Goal: Task Accomplishment & Management: Manage account settings

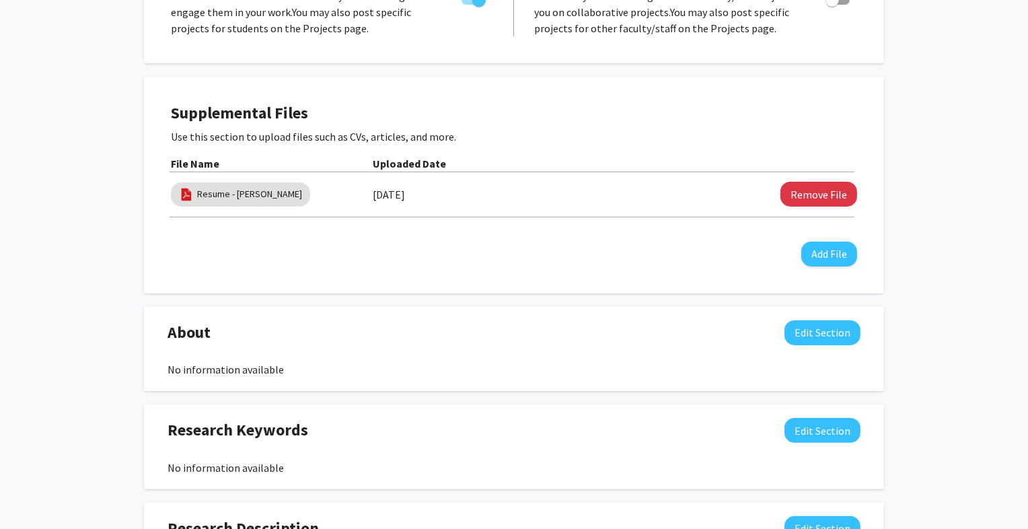
scroll to position [621, 0]
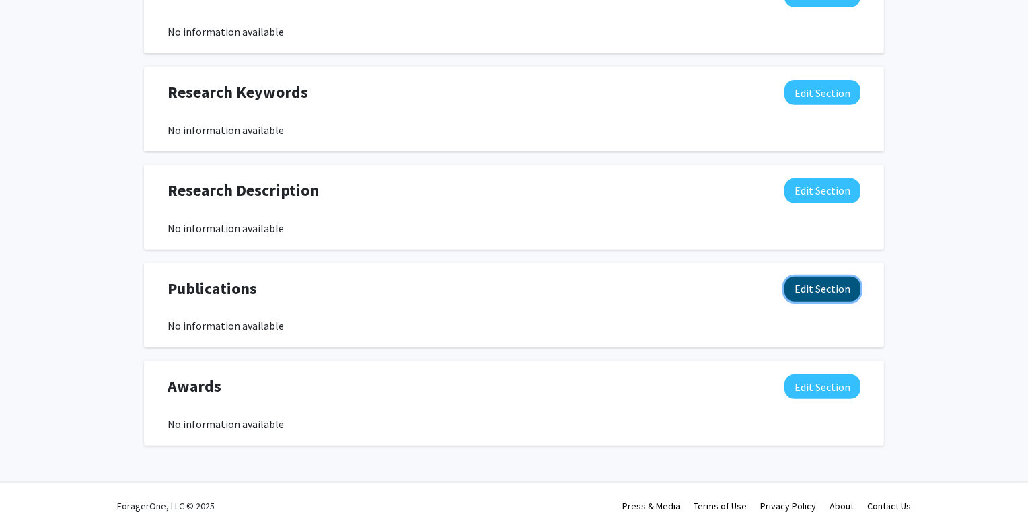
click at [820, 289] on button "Edit Section" at bounding box center [823, 289] width 76 height 25
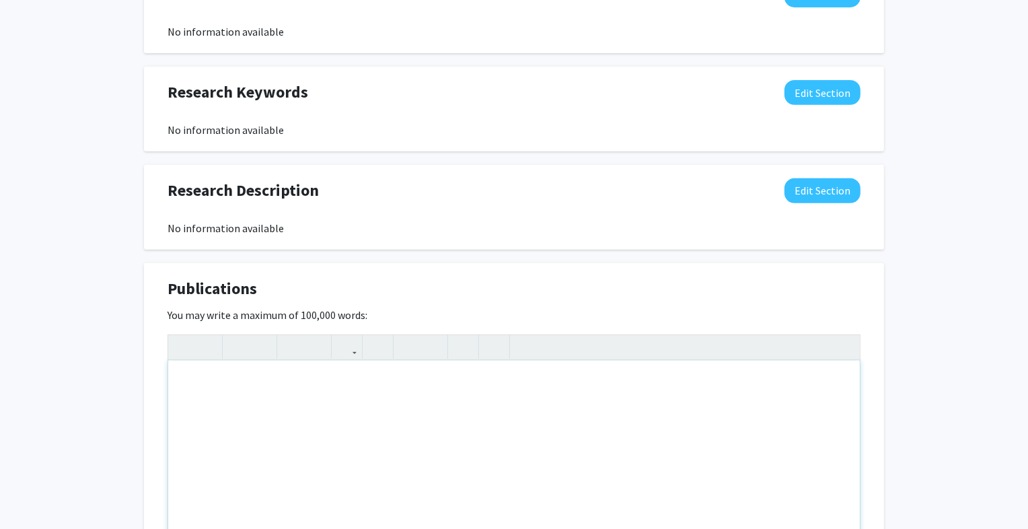
click at [246, 389] on div "Note to users with screen readers: Please deactivate our accessibility plugin f…" at bounding box center [514, 462] width 692 height 202
paste div "Note to users with screen readers: Please deactivate our accessibility plugin f…"
type textarea "<l>Ipsumdol Sitametconse </a><e>Seddo, Eiusmo, Temporinci Utlab Etdol ma Aliqu …"
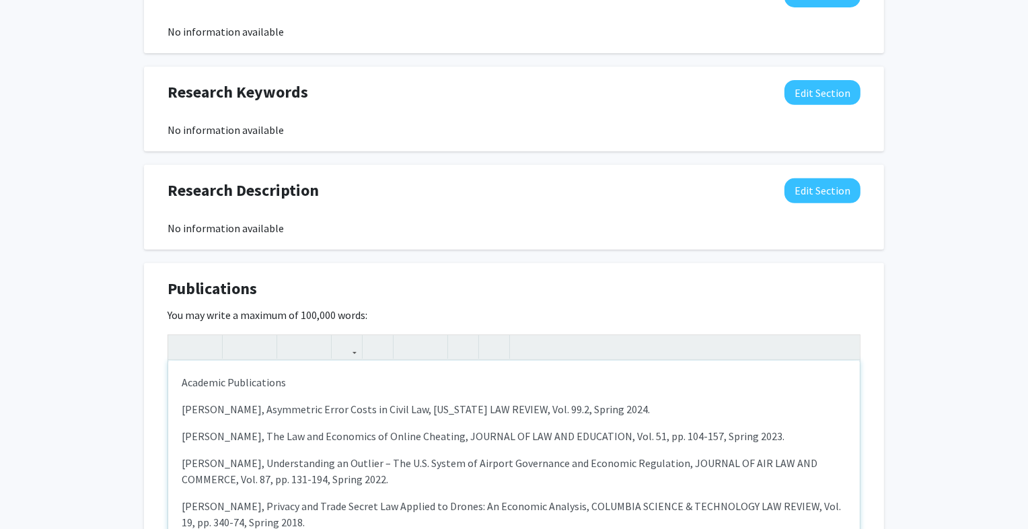
click at [284, 383] on p "Academic Publications" at bounding box center [514, 382] width 665 height 16
type textarea "<l>Ipsumdol Sitametconse:</a><e>Seddo, Eiusmo, Temporinci Utlab Etdol ma Aliqu …"
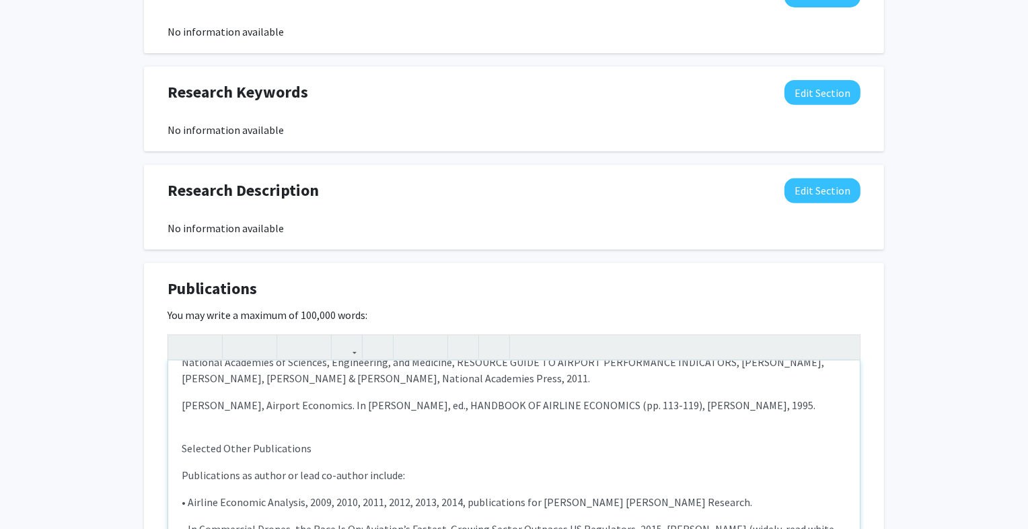
scroll to position [0, 0]
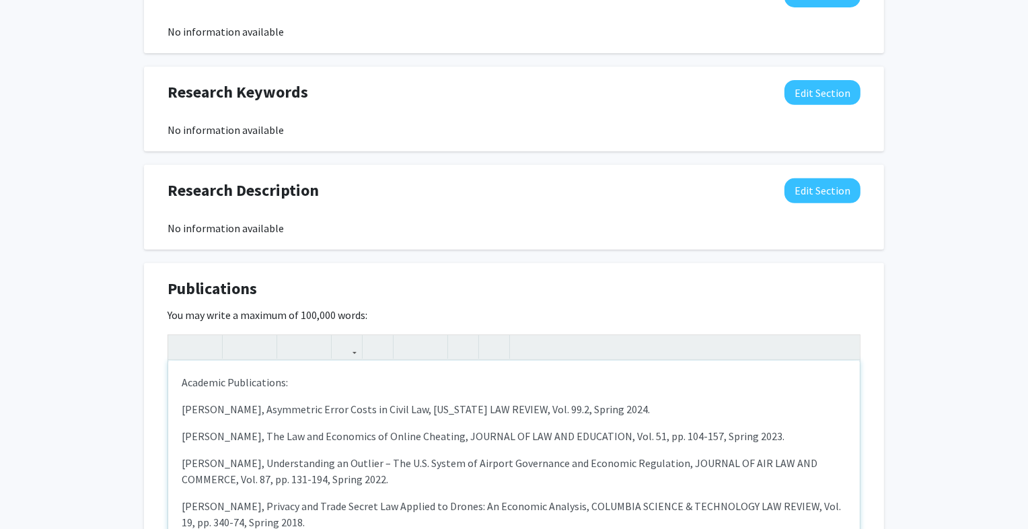
drag, startPoint x: 355, startPoint y: 503, endPoint x: 127, endPoint y: 315, distance: 295.9
click at [127, 315] on div "[PERSON_NAME] Edit Section See Public View help Title: Senior Instructor Depart…" at bounding box center [514, 104] width 1028 height 1355
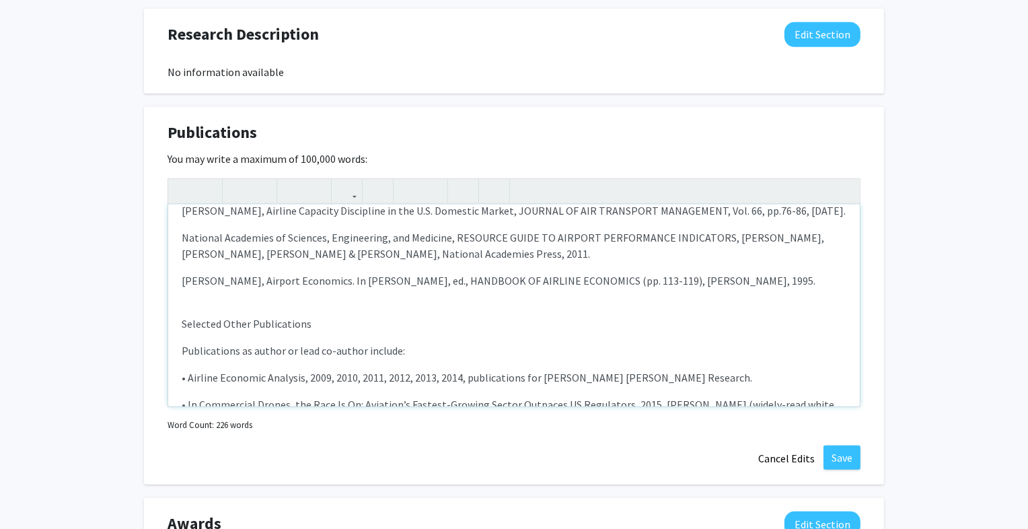
scroll to position [221, 0]
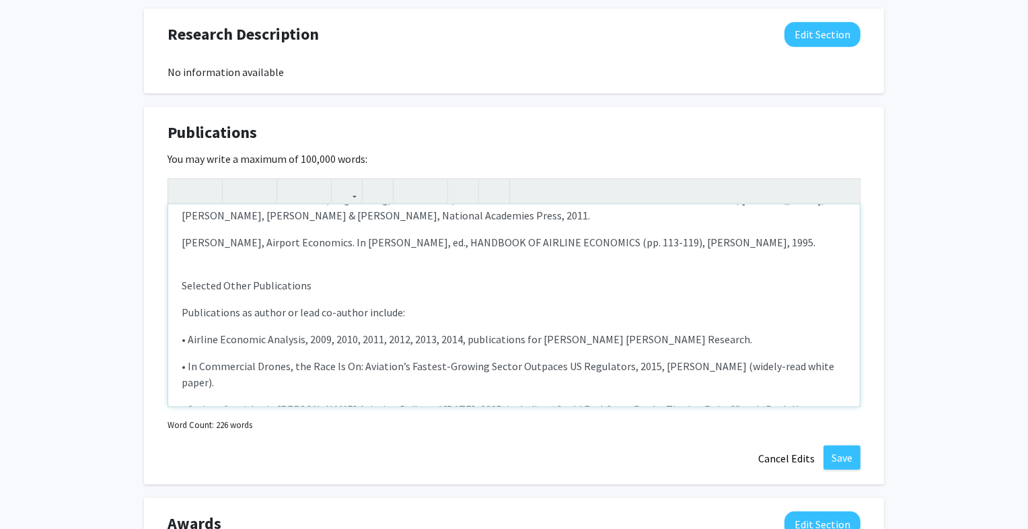
click at [306, 293] on p "Selected Other Publications" at bounding box center [514, 285] width 665 height 16
type textarea "<l>Ipsumdol Sitametconse </a><e>Seddo, Eiusmo, Temporinci Utlab Etdol ma Aliqu …"
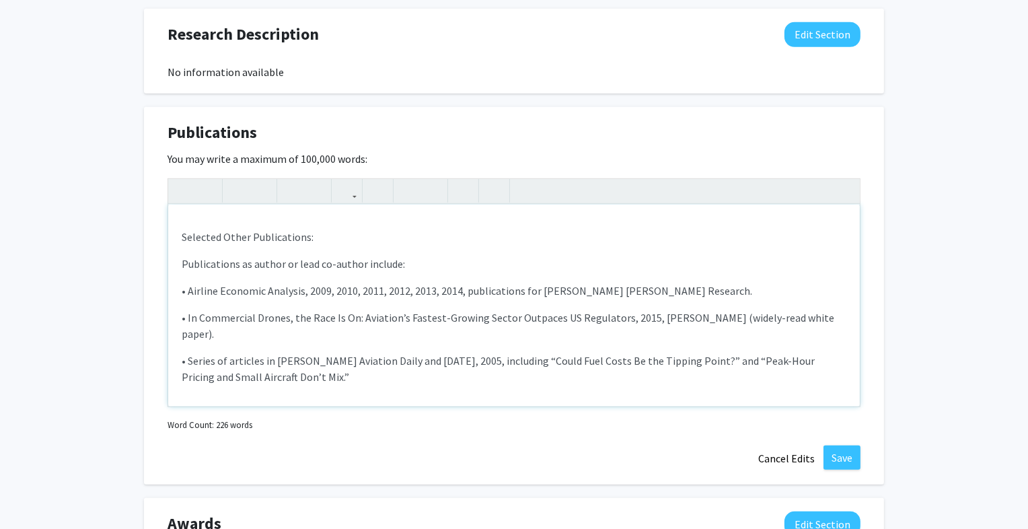
scroll to position [298, 0]
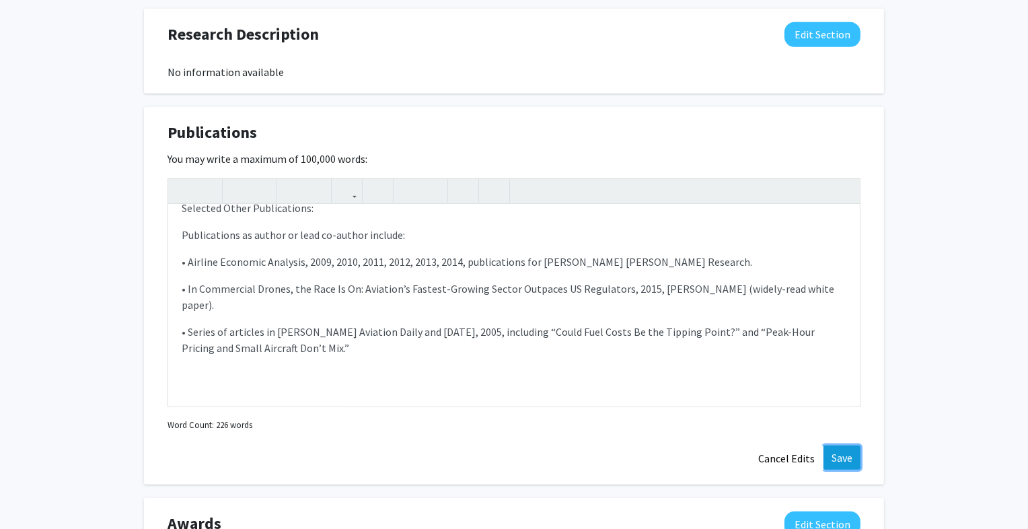
click at [849, 460] on button "Save" at bounding box center [842, 457] width 37 height 24
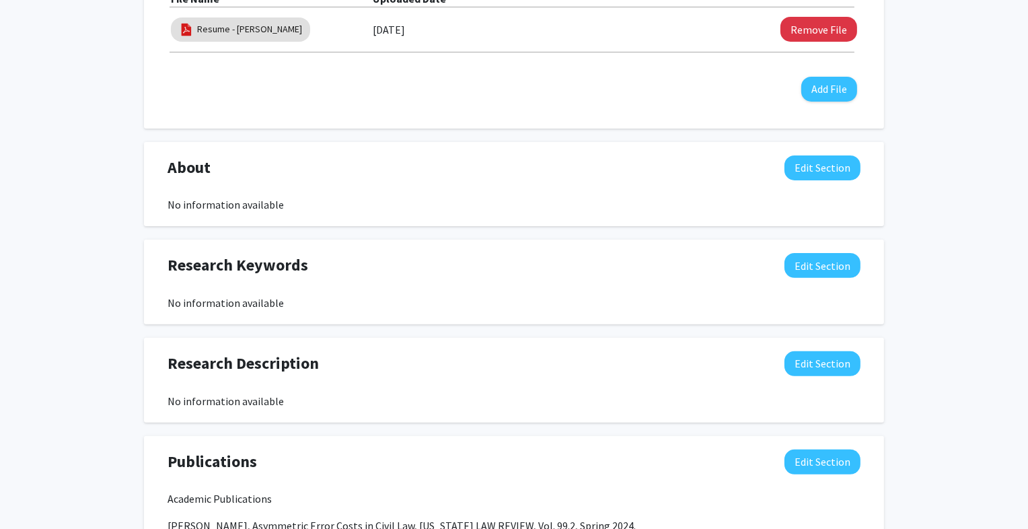
scroll to position [456, 0]
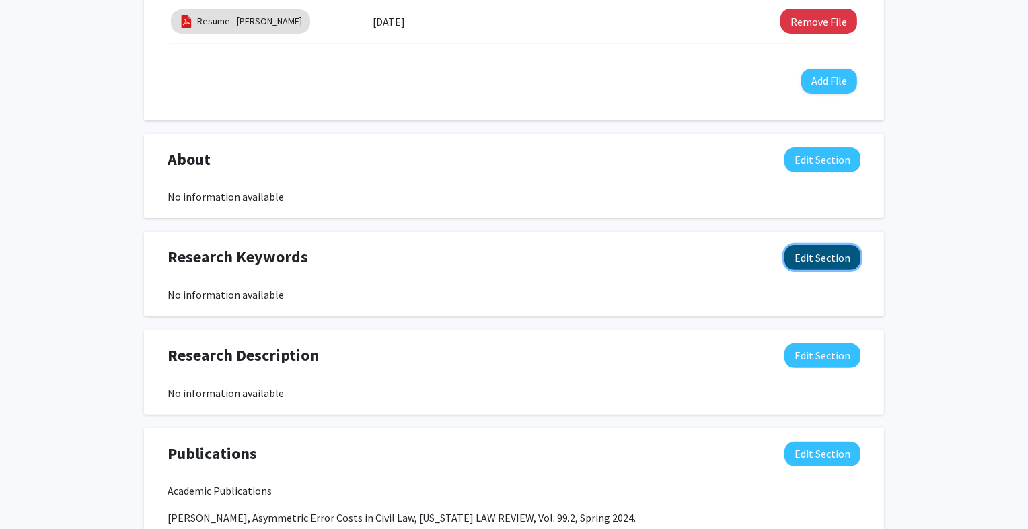
click at [814, 260] on button "Edit Section" at bounding box center [823, 257] width 76 height 25
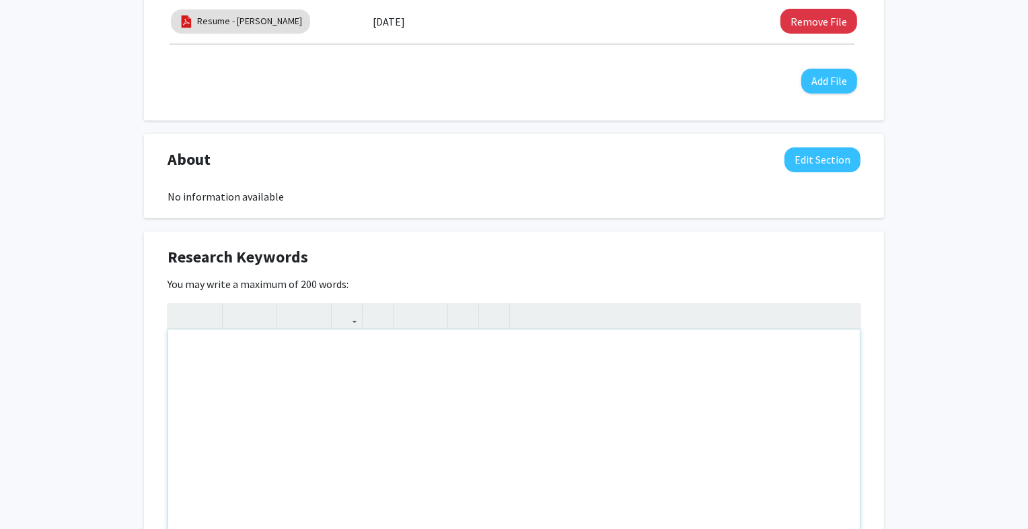
click at [289, 359] on div "Note to users with screen readers: Please deactivate our accessibility plugin f…" at bounding box center [514, 431] width 692 height 202
paste div "Note to users with screen readers: Please deactivate our accessibility plugin f…"
type textarea "<p>Applied microeconomics, law and economics, industrial organization, and avia…"
drag, startPoint x: 497, startPoint y: 354, endPoint x: 506, endPoint y: 355, distance: 9.4
click at [511, 355] on p "Applied microeconomics, law and economics, industrial organization, and aviation" at bounding box center [514, 351] width 665 height 16
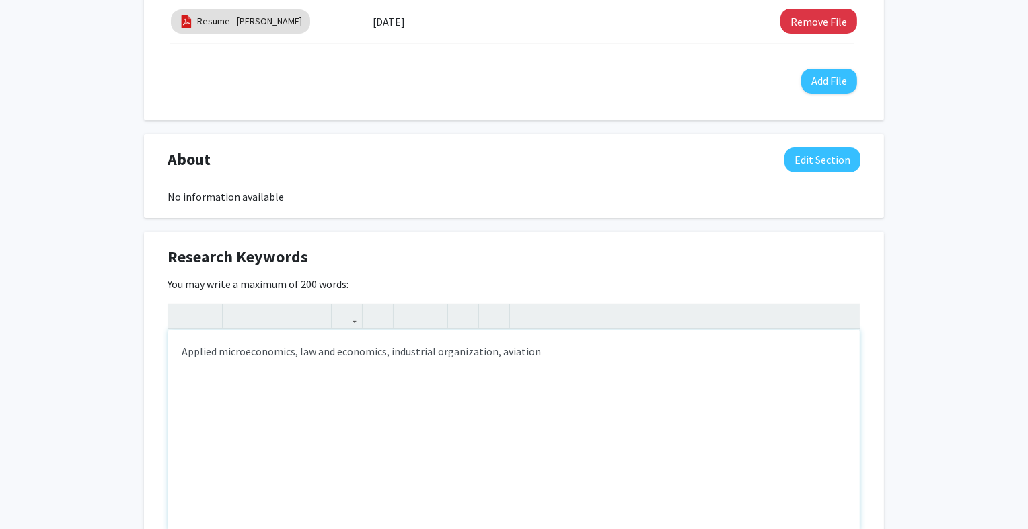
click at [532, 353] on p "Applied microeconomics, law and economics, industrial organization, aviation" at bounding box center [514, 351] width 665 height 16
type textarea "<p>Applied microeconomics, law and economics, industrial organization, aviation…"
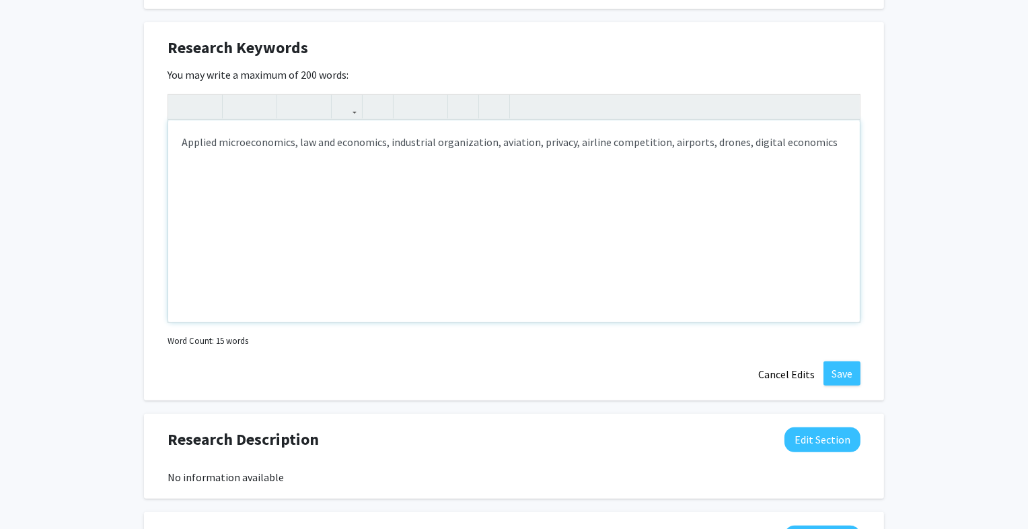
scroll to position [804, 0]
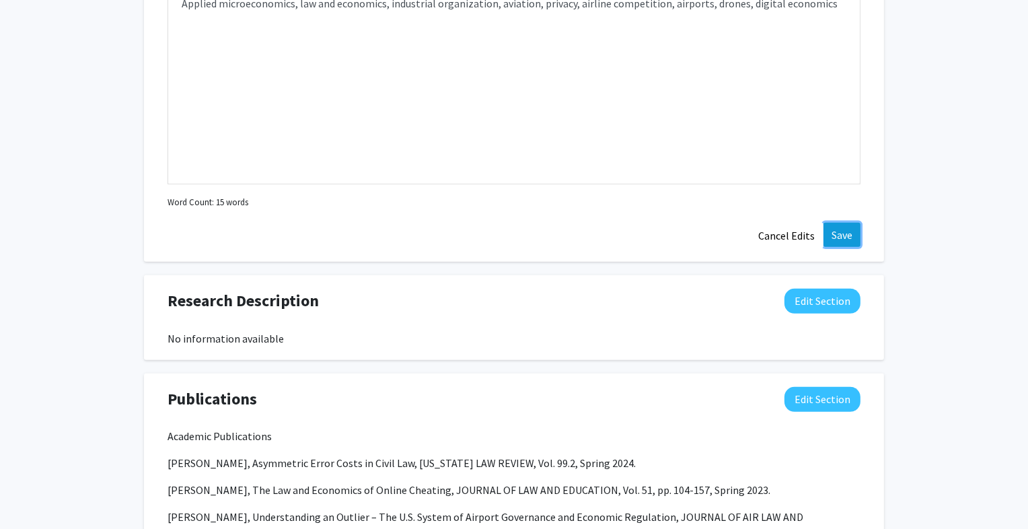
click at [847, 234] on button "Save" at bounding box center [842, 235] width 37 height 24
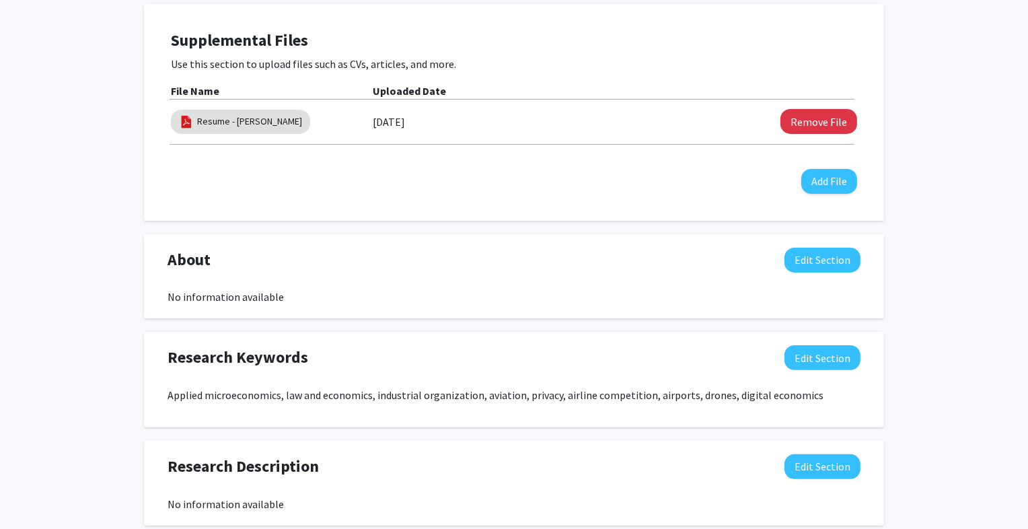
scroll to position [348, 0]
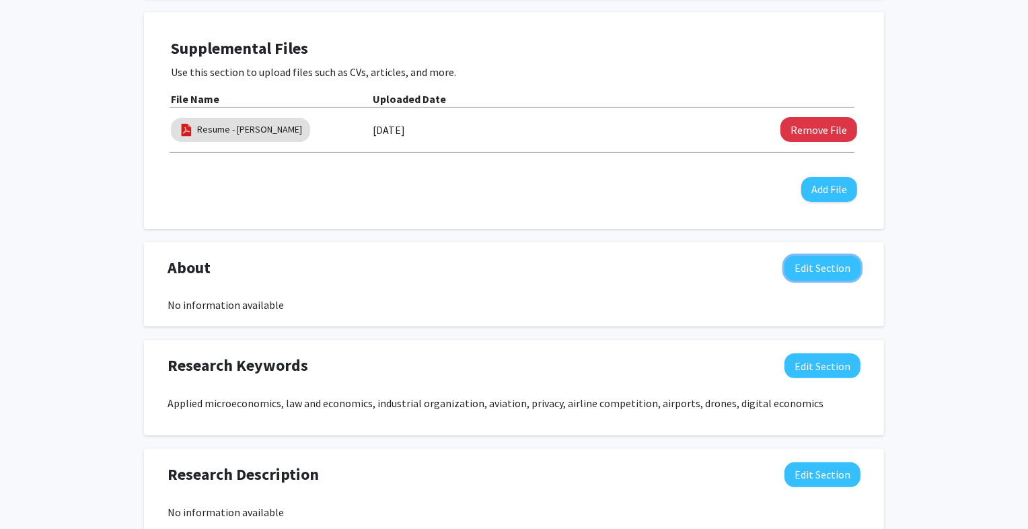
drag, startPoint x: 816, startPoint y: 266, endPoint x: 794, endPoint y: 271, distance: 22.6
click at [816, 266] on button "Edit Section" at bounding box center [823, 268] width 76 height 25
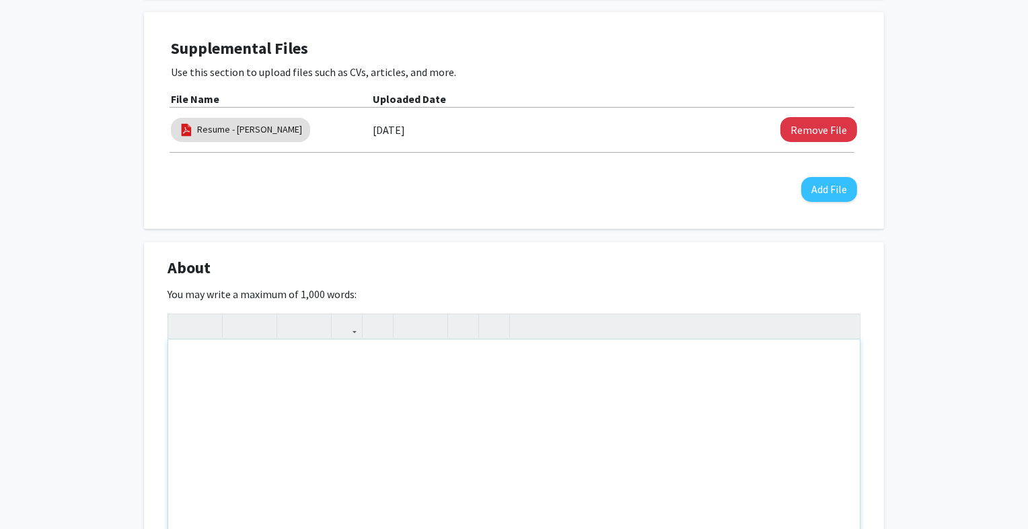
click at [257, 359] on div "Note to users with screen readers: Please deactivate our accessibility plugin f…" at bounding box center [514, 441] width 692 height 202
paste div "Note to users with screen readers: Please deactivate our accessibility plugin f…"
type textarea "<p>[PERSON_NAME] ([PERSON_NAME]) [PERSON_NAME] is a Visiting Assistant Professo…"
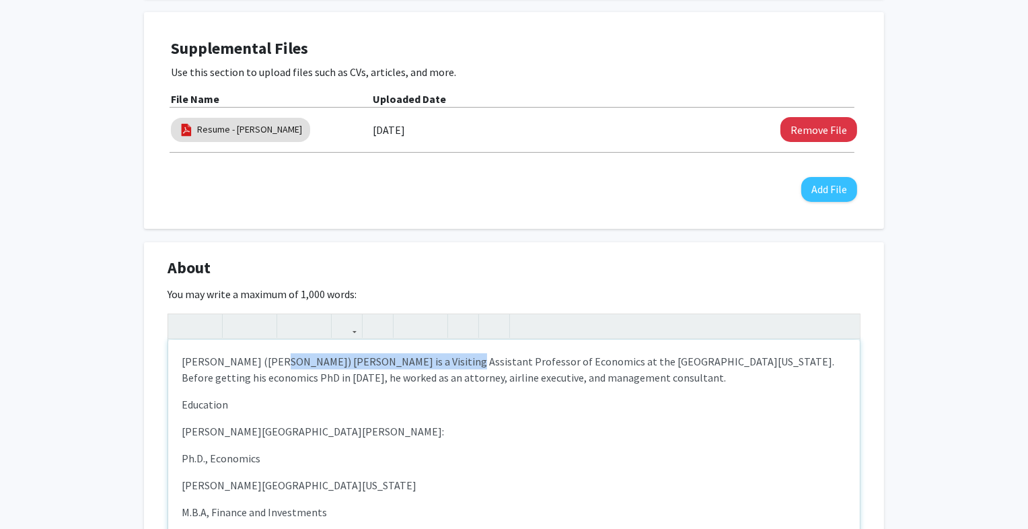
drag, startPoint x: 268, startPoint y: 361, endPoint x: 422, endPoint y: 363, distance: 153.4
click at [424, 364] on p "[PERSON_NAME] ([PERSON_NAME]) [PERSON_NAME] is a Visiting Assistant Professor o…" at bounding box center [514, 369] width 665 height 32
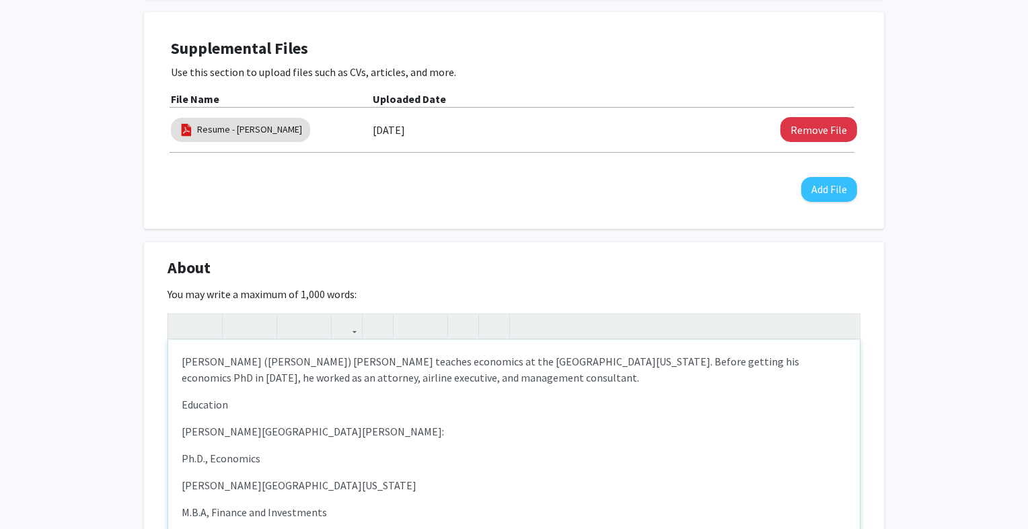
click at [227, 403] on p "Education" at bounding box center [514, 404] width 665 height 16
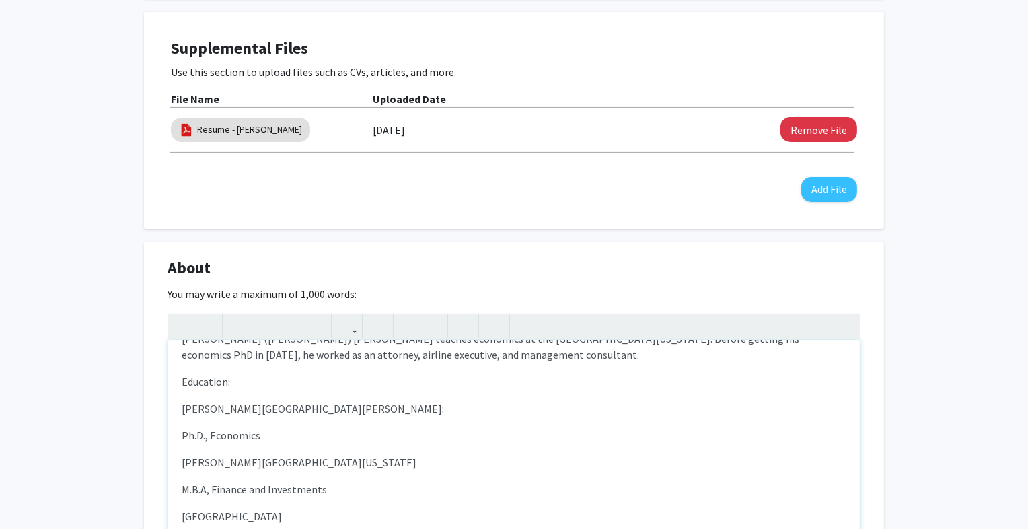
scroll to position [31, 0]
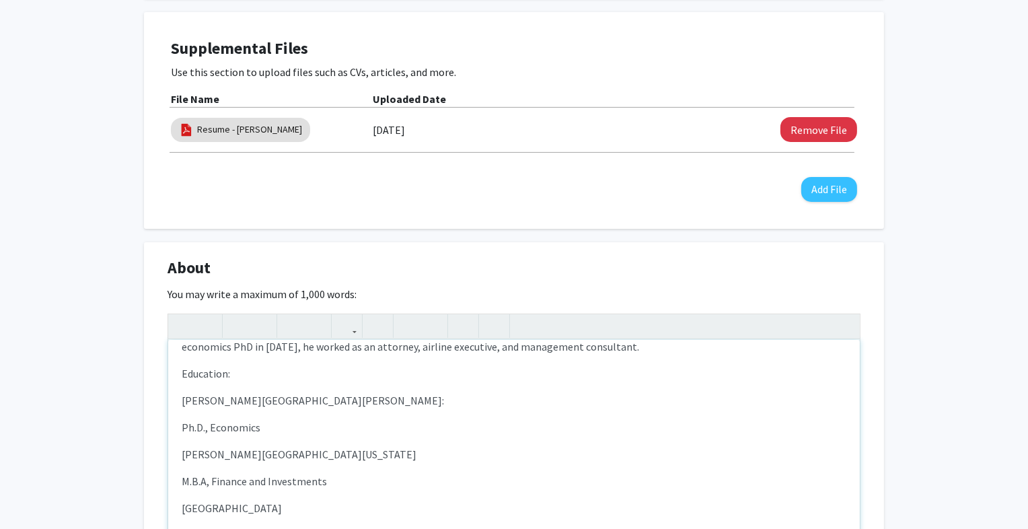
click at [313, 401] on p "[PERSON_NAME][GEOGRAPHIC_DATA][PERSON_NAME]:" at bounding box center [514, 400] width 665 height 16
click at [316, 425] on p "[PERSON_NAME][GEOGRAPHIC_DATA][US_STATE]" at bounding box center [514, 427] width 665 height 16
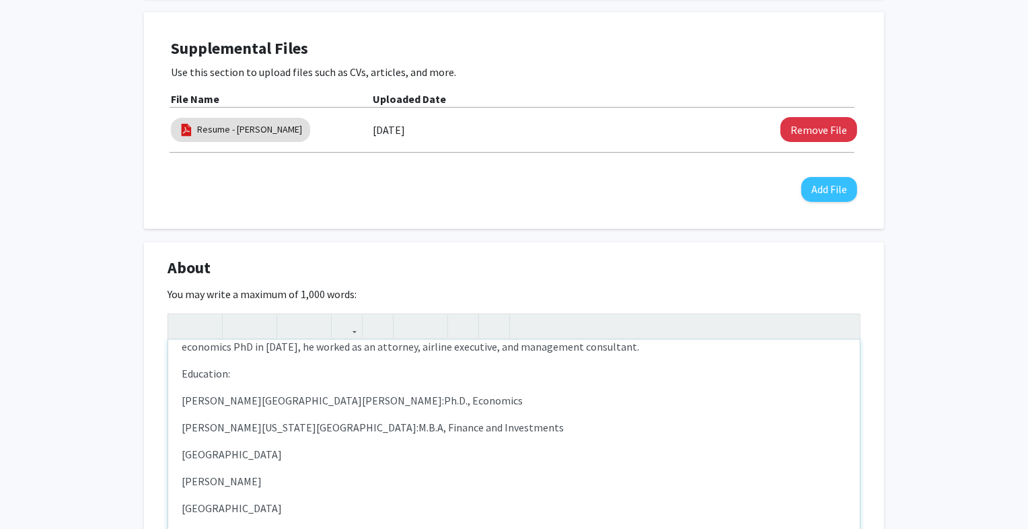
click at [330, 454] on p "[GEOGRAPHIC_DATA]" at bounding box center [514, 454] width 665 height 16
click at [273, 484] on p "[GEOGRAPHIC_DATA]" at bounding box center [514, 481] width 665 height 16
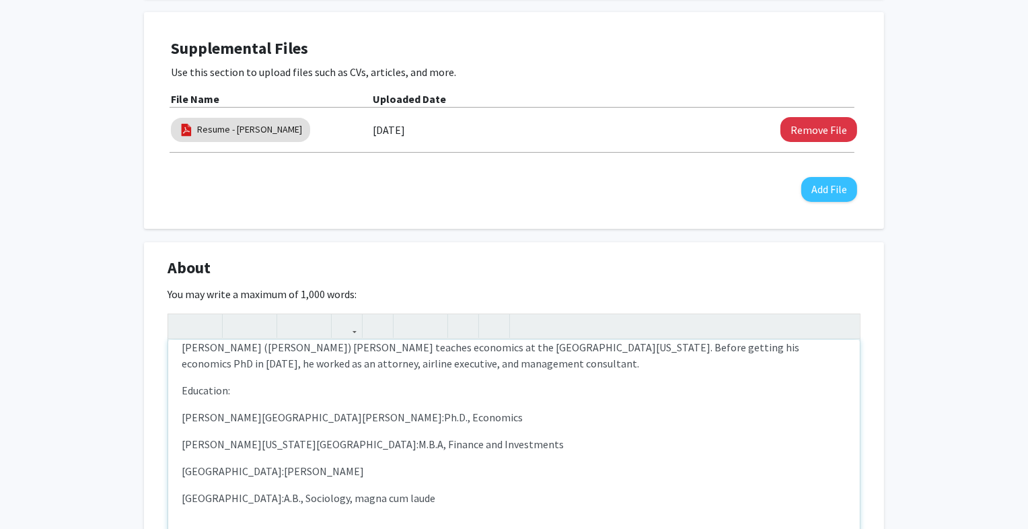
scroll to position [29, 0]
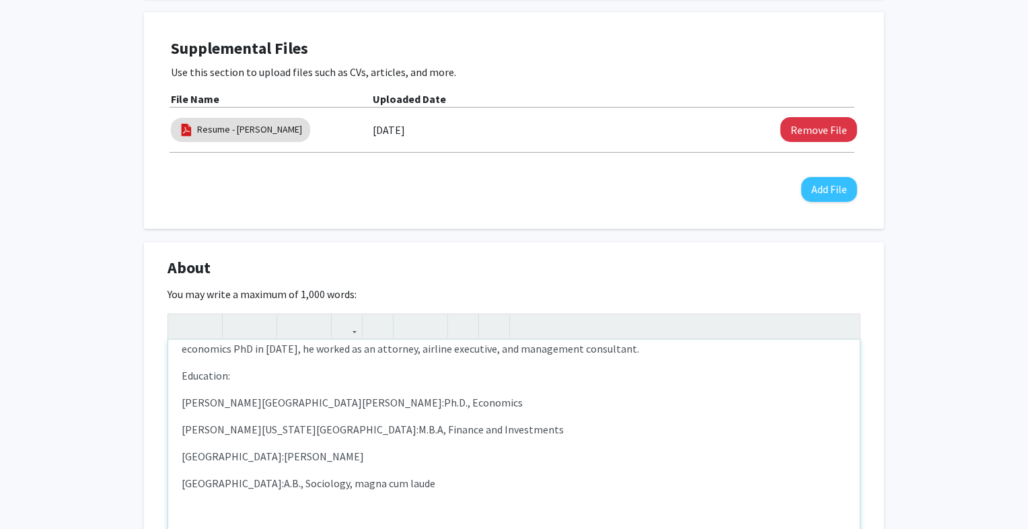
click at [204, 504] on p "Note to users with screen readers: Please deactivate our accessibility plugin f…" at bounding box center [514, 510] width 665 height 16
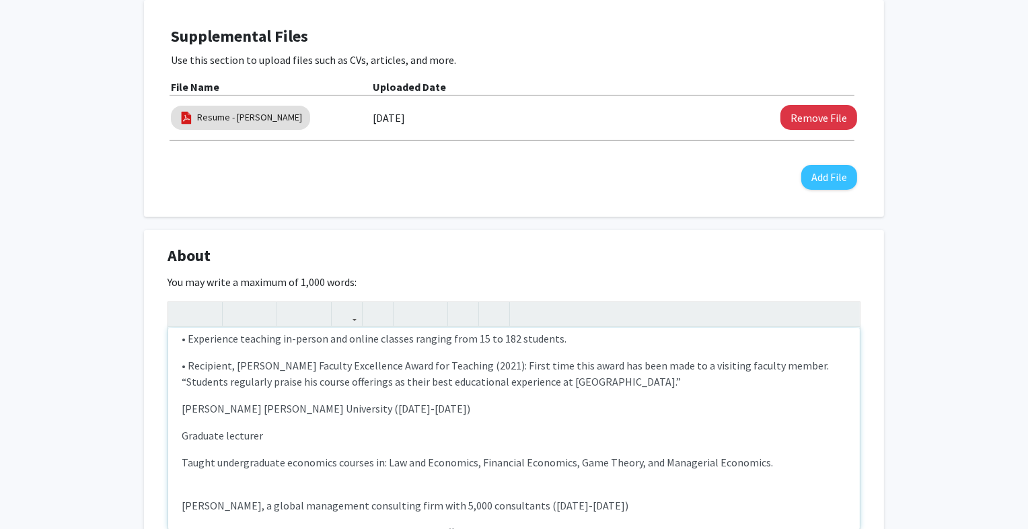
scroll to position [446, 0]
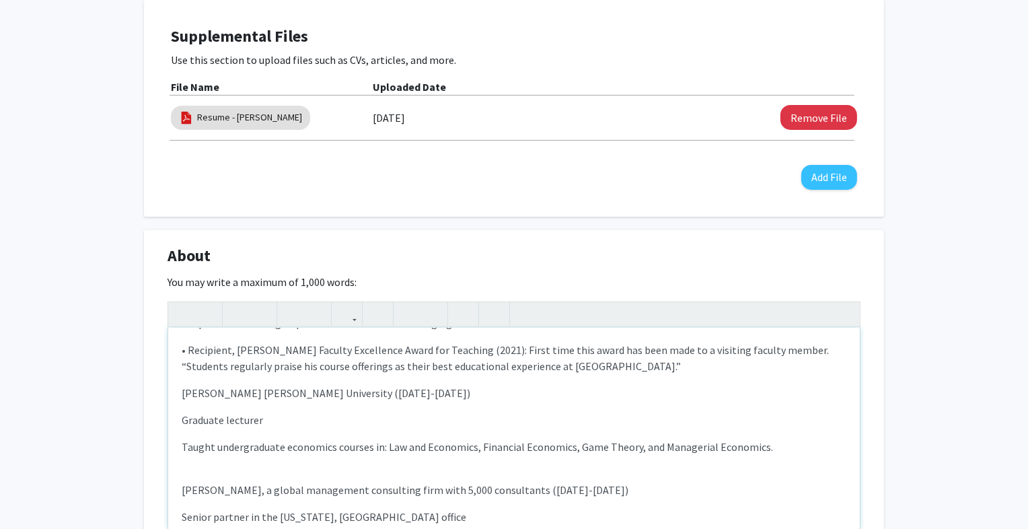
click at [206, 466] on div "[PERSON_NAME] ([PERSON_NAME]) [PERSON_NAME] teaches economics at the [GEOGRAPHI…" at bounding box center [514, 429] width 692 height 202
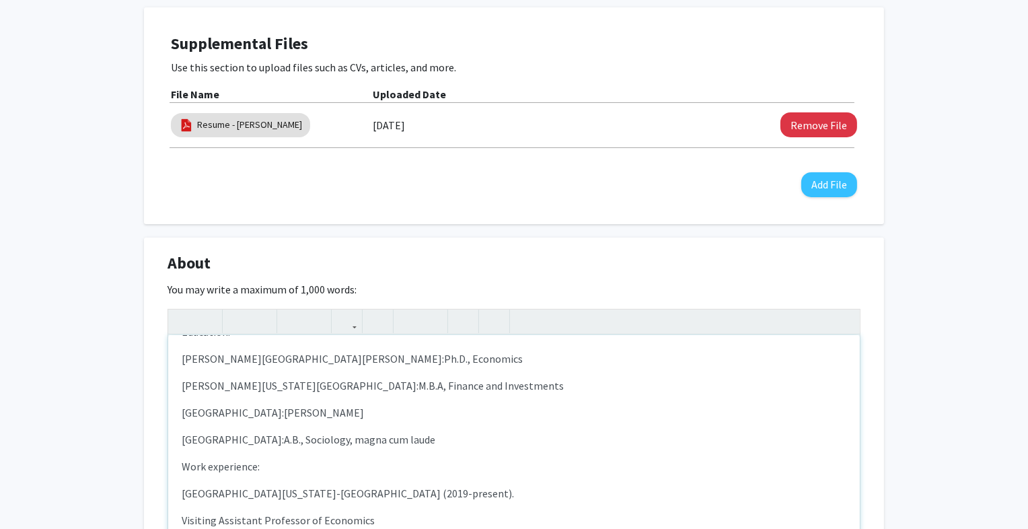
scroll to position [52, 0]
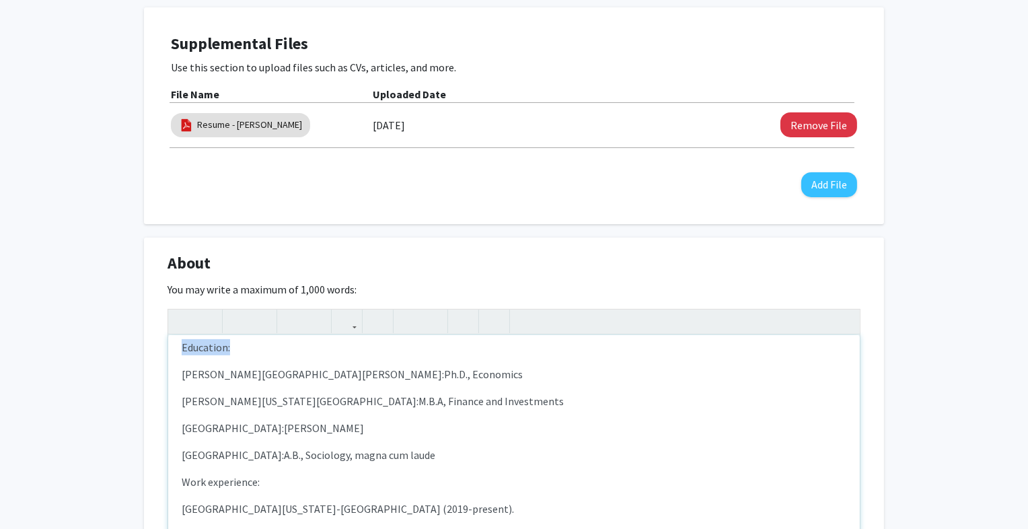
drag, startPoint x: 240, startPoint y: 347, endPoint x: 179, endPoint y: 342, distance: 60.8
click at [156, 351] on div "About Edit Section You may write a maximum of 1,000 words: [PERSON_NAME] ([PERS…" at bounding box center [514, 427] width 740 height 378
click at [243, 320] on icon "button" at bounding box center [237, 321] width 11 height 22
drag, startPoint x: 263, startPoint y: 484, endPoint x: 186, endPoint y: 425, distance: 96.9
click at [168, 485] on div "[PERSON_NAME] ([PERSON_NAME]) [PERSON_NAME] teaches economics at the [GEOGRAPHI…" at bounding box center [514, 436] width 692 height 202
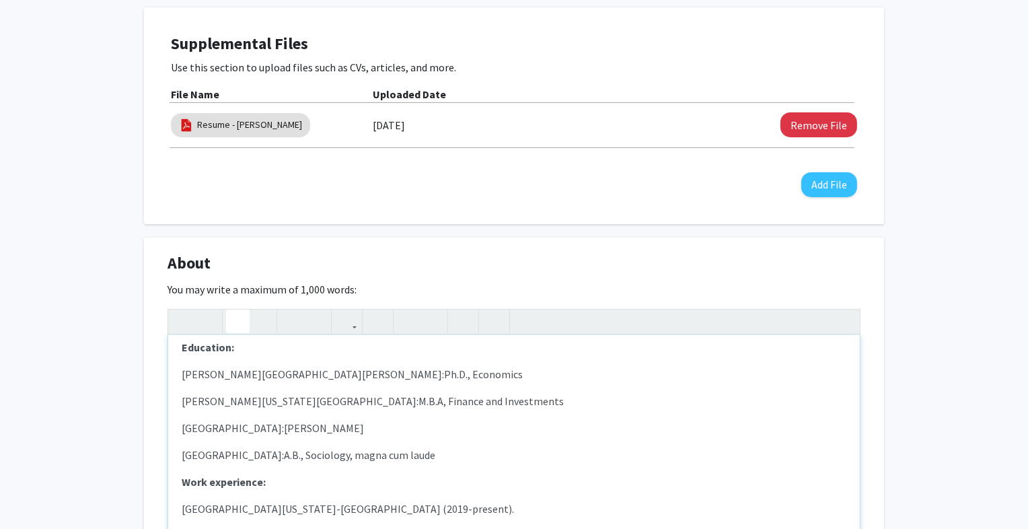
click at [237, 320] on icon "button" at bounding box center [237, 321] width 11 height 22
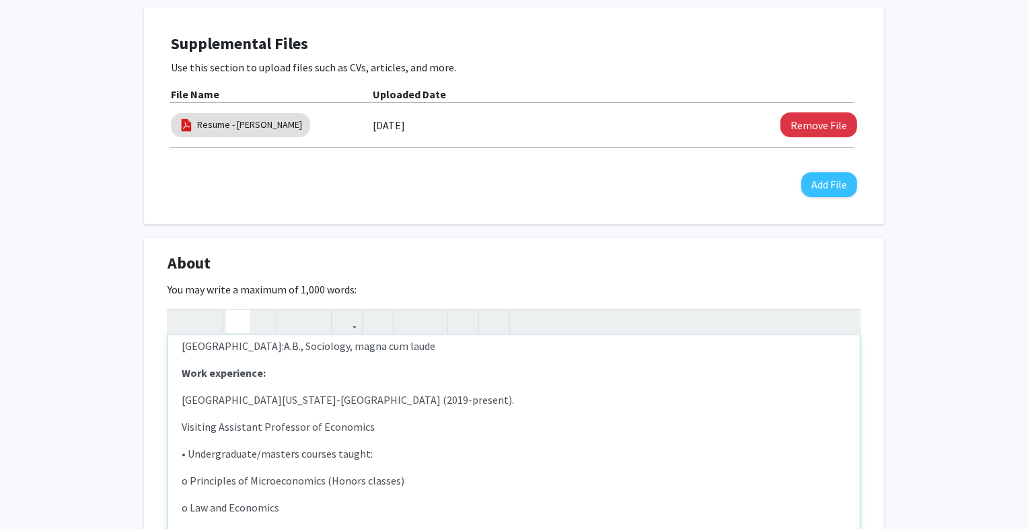
scroll to position [178, 0]
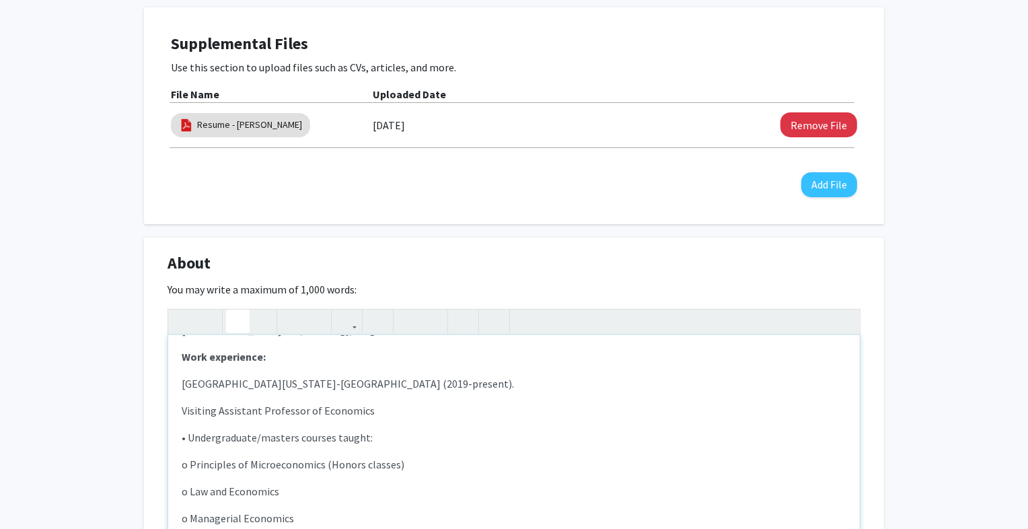
click at [416, 422] on div "[PERSON_NAME] ([PERSON_NAME]) [PERSON_NAME] teaches economics at the [GEOGRAPHI…" at bounding box center [514, 436] width 692 height 202
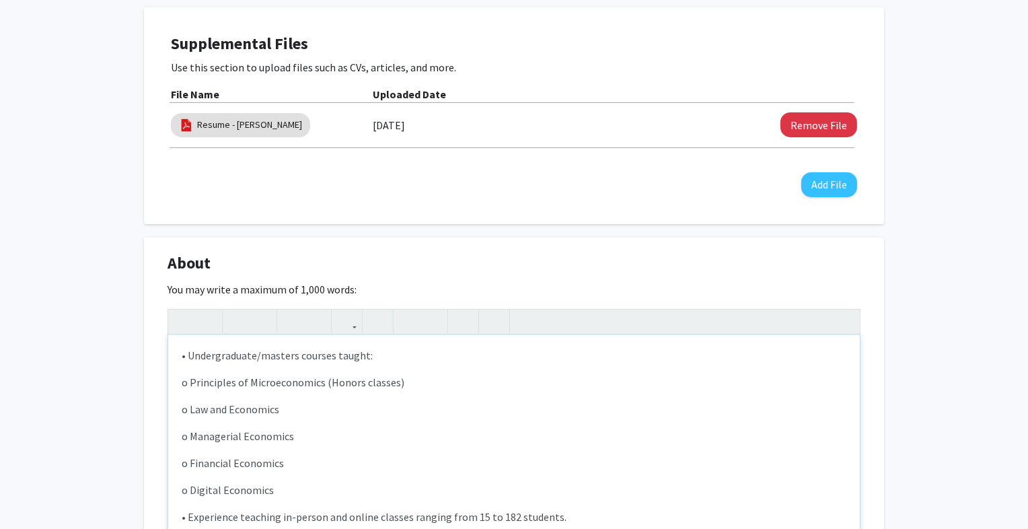
scroll to position [277, 0]
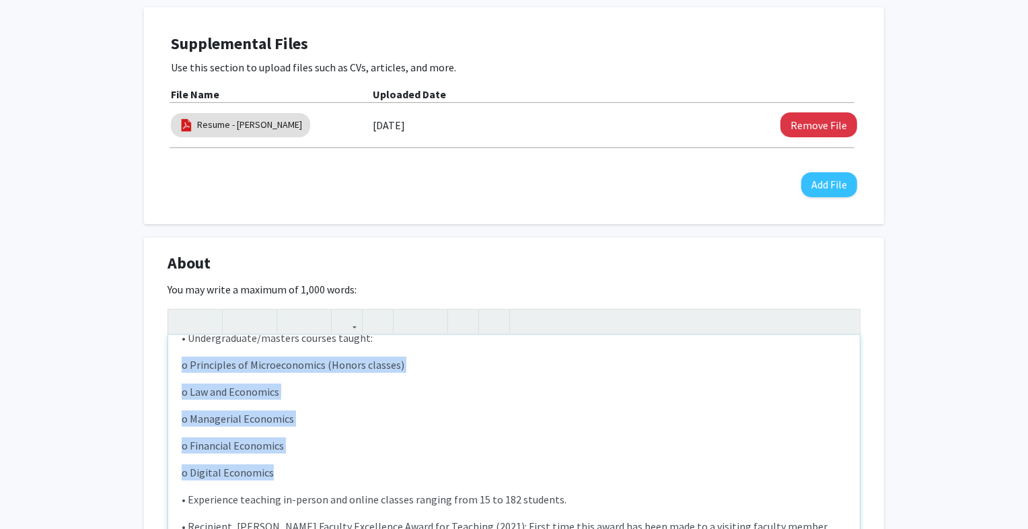
drag, startPoint x: 275, startPoint y: 468, endPoint x: 176, endPoint y: 365, distance: 142.8
click at [176, 365] on div "[PERSON_NAME] ([PERSON_NAME]) [PERSON_NAME] teaches economics at the [GEOGRAPHI…" at bounding box center [514, 436] width 692 height 202
click at [412, 322] on icon "button" at bounding box center [408, 321] width 11 height 22
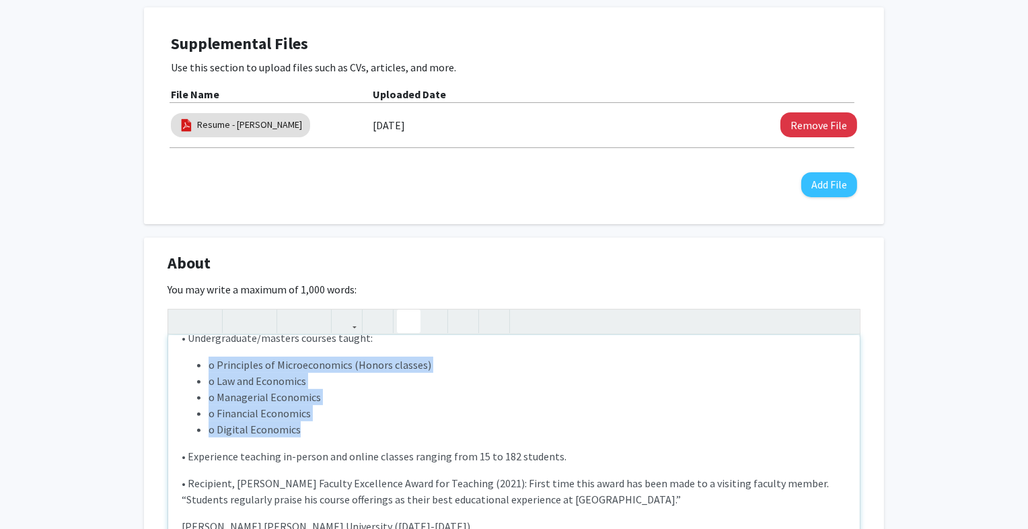
click at [415, 389] on li "o Managerial Economics" at bounding box center [528, 397] width 638 height 16
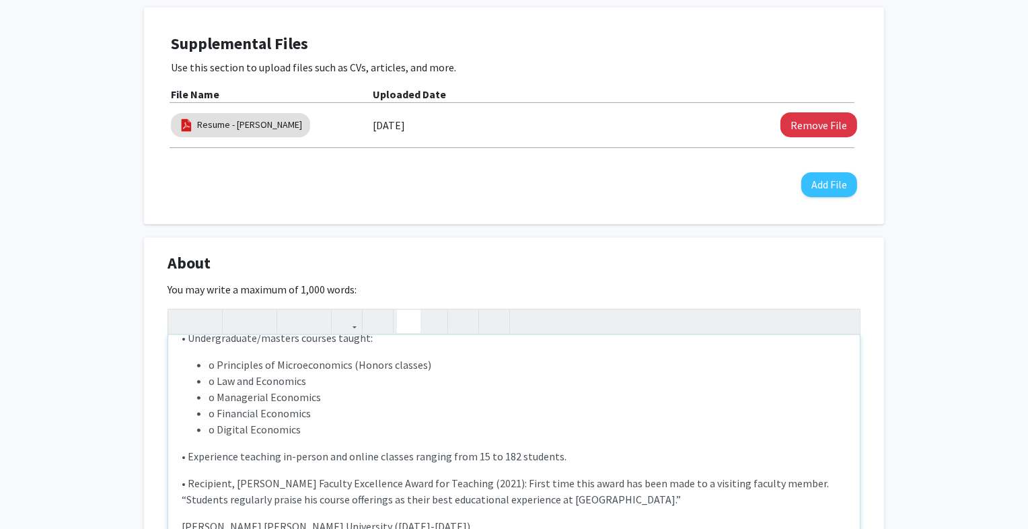
click at [208, 367] on ul "o Principles of Microeconomics (Honors classes)  o Law and Economics  o Manag…" at bounding box center [514, 397] width 665 height 81
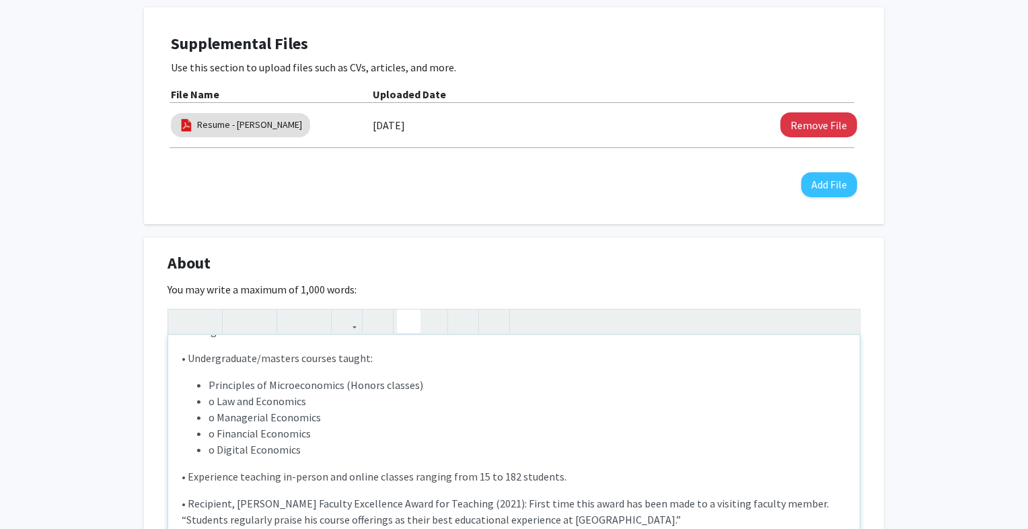
click at [238, 366] on div "[PERSON_NAME] ([PERSON_NAME]) [PERSON_NAME] teaches economics at the [GEOGRAPHI…" at bounding box center [514, 436] width 692 height 202
click at [209, 403] on li "o Law and Economics" at bounding box center [528, 401] width 638 height 16
click at [211, 419] on li "o Managerial Economics" at bounding box center [528, 417] width 638 height 16
click at [210, 435] on li "o Financial Economics" at bounding box center [528, 433] width 638 height 16
click at [211, 447] on li "o Digital Economics" at bounding box center [528, 449] width 638 height 16
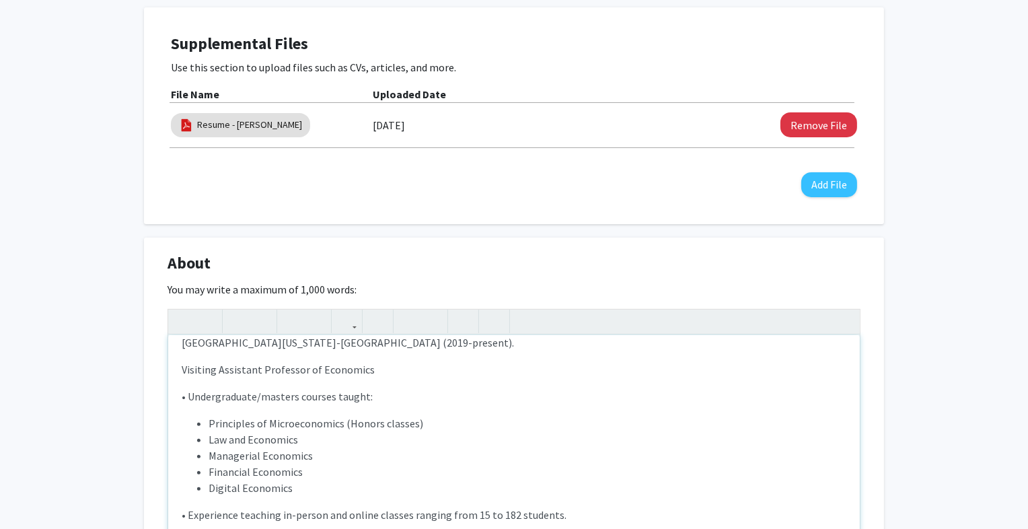
scroll to position [180, 0]
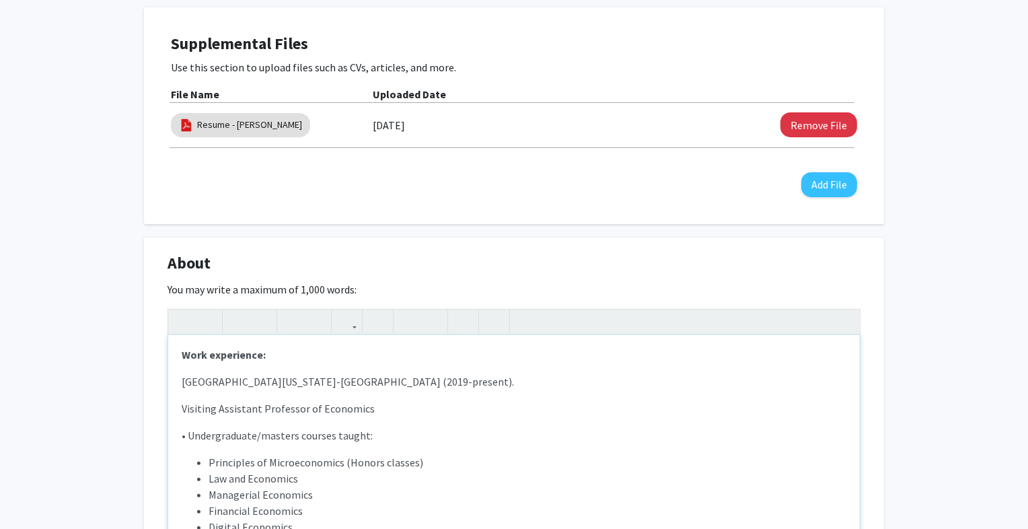
click at [396, 382] on p "[GEOGRAPHIC_DATA][US_STATE]-[GEOGRAPHIC_DATA] (2019-present)." at bounding box center [514, 381] width 665 height 16
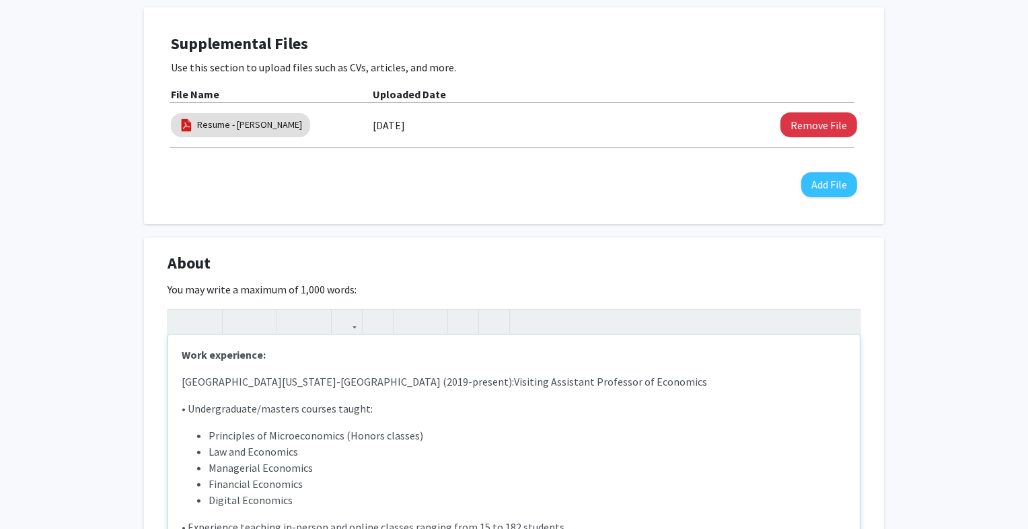
click at [190, 407] on p "• Undergraduate/masters courses taught:" at bounding box center [514, 408] width 665 height 16
click at [410, 323] on icon "button" at bounding box center [408, 321] width 11 height 22
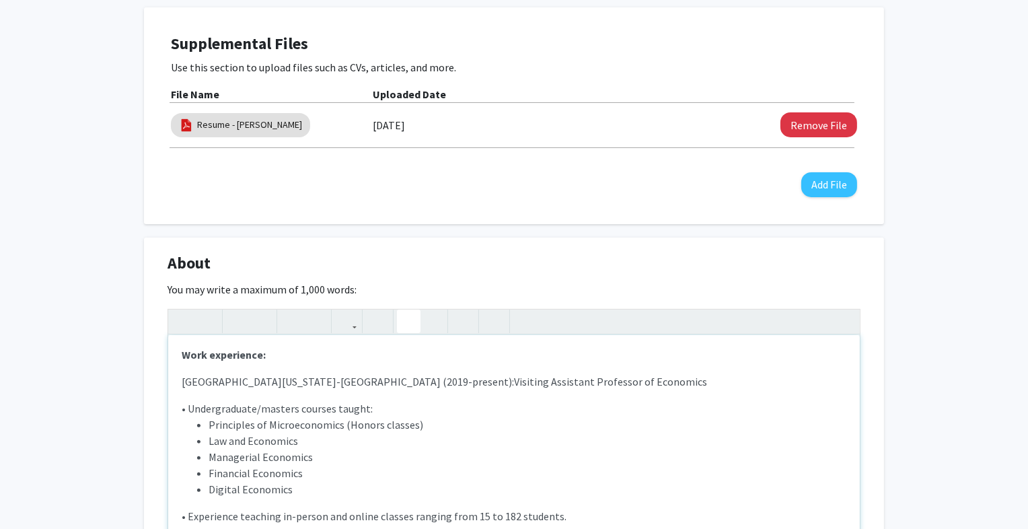
click at [410, 322] on icon "button" at bounding box center [408, 321] width 11 height 22
click at [188, 409] on span "• Undergraduate/masters courses taught:" at bounding box center [277, 408] width 191 height 13
click at [223, 394] on div "[PERSON_NAME] ([PERSON_NAME]) [PERSON_NAME] teaches economics at the [GEOGRAPHI…" at bounding box center [514, 436] width 692 height 202
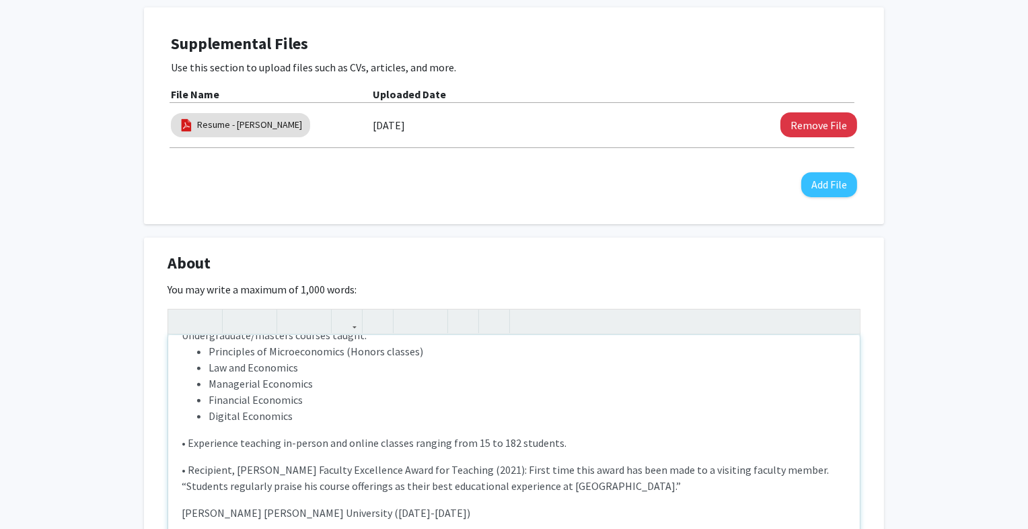
scroll to position [245, 0]
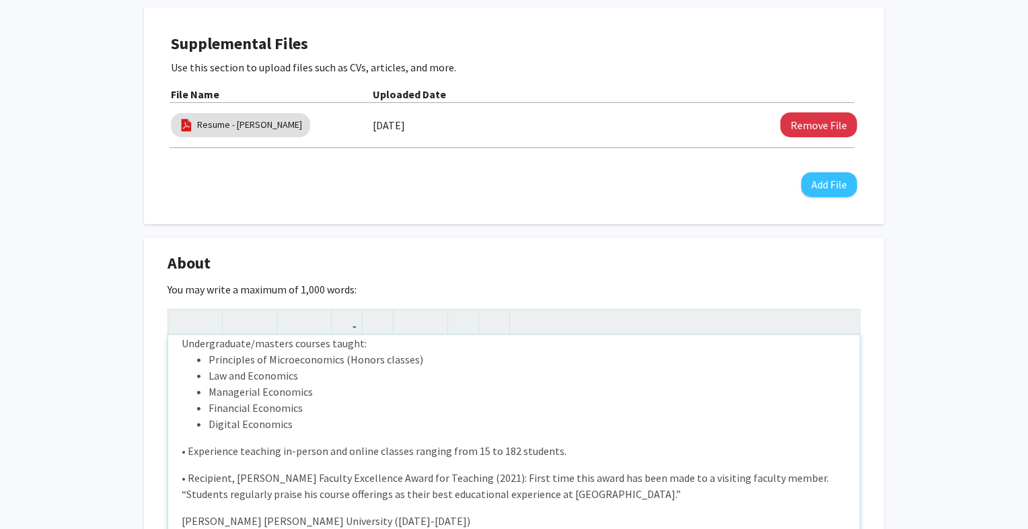
drag, startPoint x: 507, startPoint y: 452, endPoint x: 143, endPoint y: 459, distance: 364.1
click at [143, 459] on div "[PERSON_NAME] Edit Section See Public View help Title: Senior Instructor Depart…" at bounding box center [514, 462] width 1028 height 1533
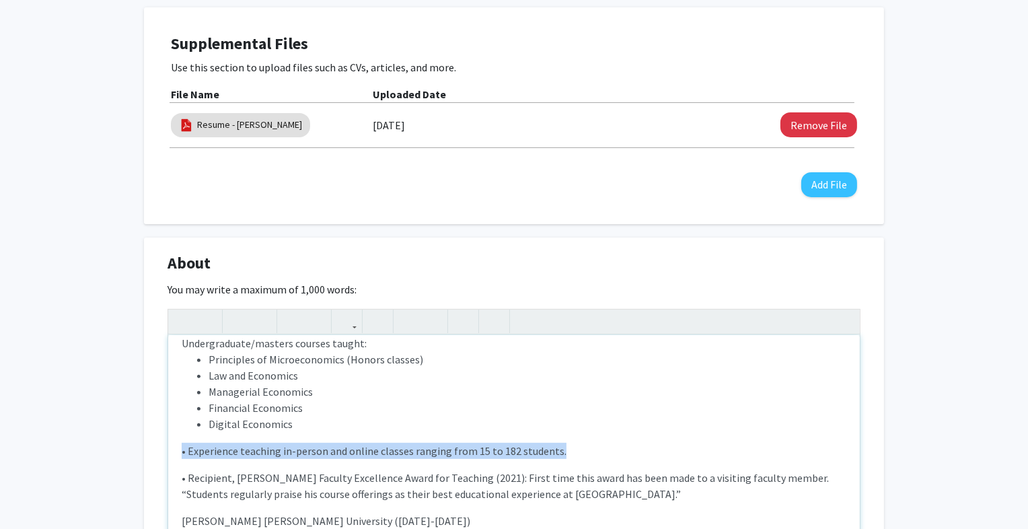
drag, startPoint x: 573, startPoint y: 452, endPoint x: 156, endPoint y: 451, distance: 417.2
click at [156, 451] on div "About Edit Section You may write a maximum of 1,000 words: [PERSON_NAME] ([PERS…" at bounding box center [514, 427] width 740 height 378
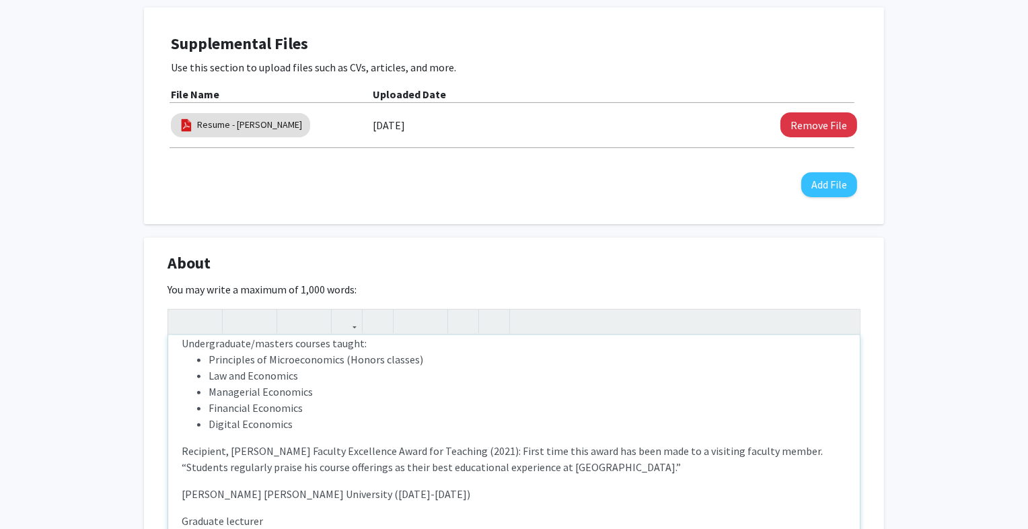
scroll to position [252, 0]
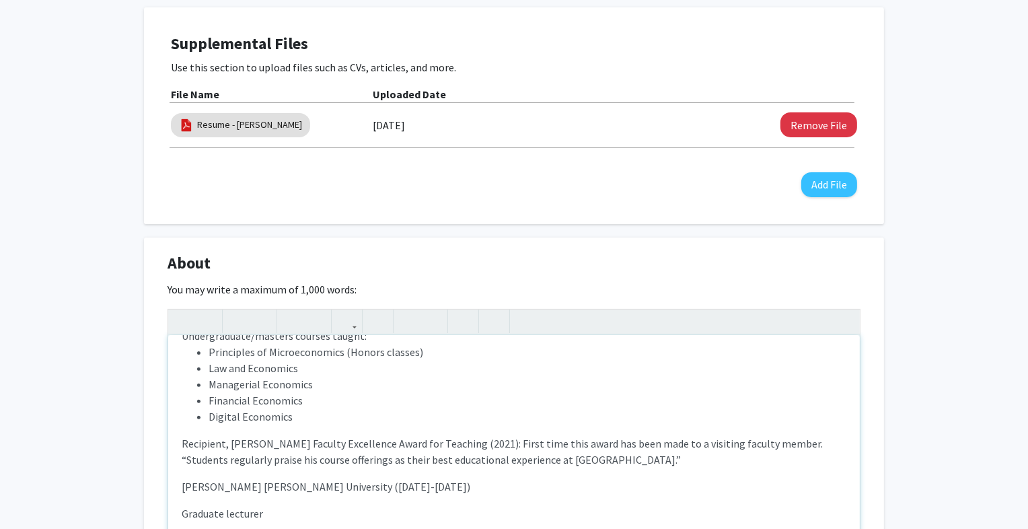
click at [347, 485] on p "[PERSON_NAME] [PERSON_NAME] University ([DATE]-[DATE])" at bounding box center [514, 486] width 665 height 16
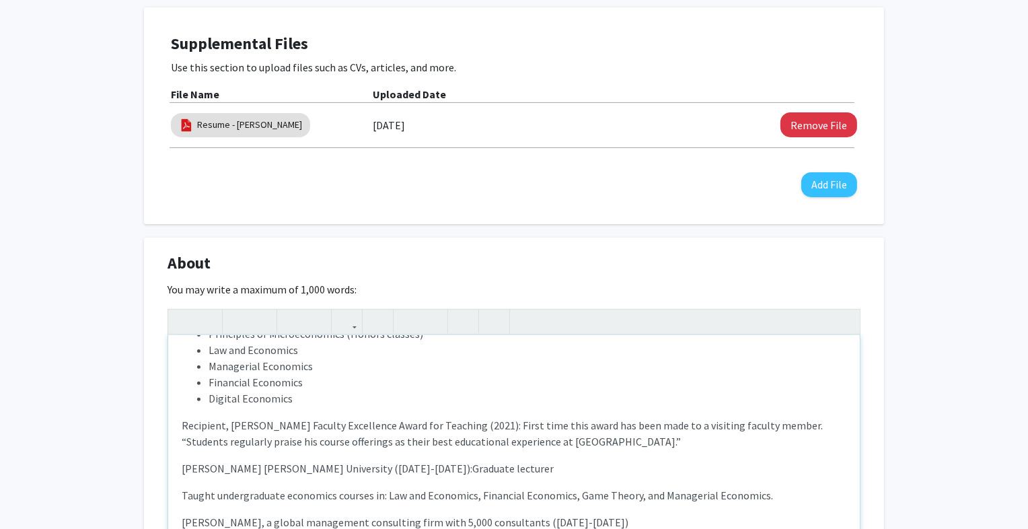
scroll to position [317, 0]
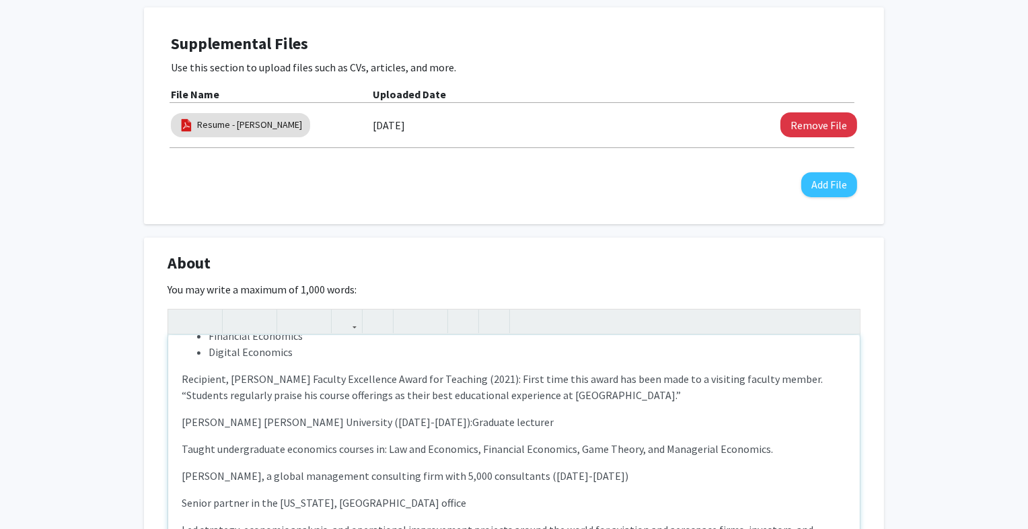
click at [575, 478] on p "[PERSON_NAME], a global management consulting firm with 5,000 consultants ([DAT…" at bounding box center [514, 476] width 665 height 16
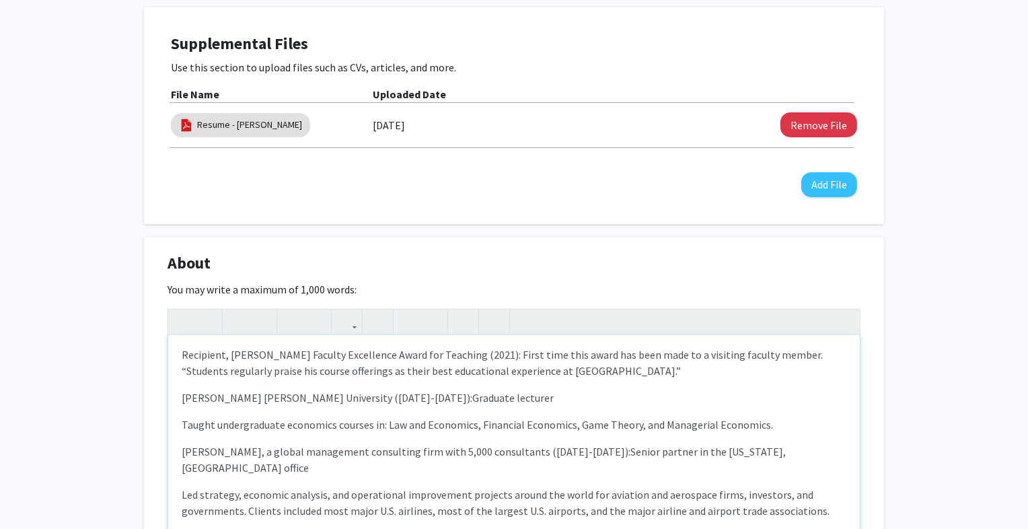
scroll to position [357, 0]
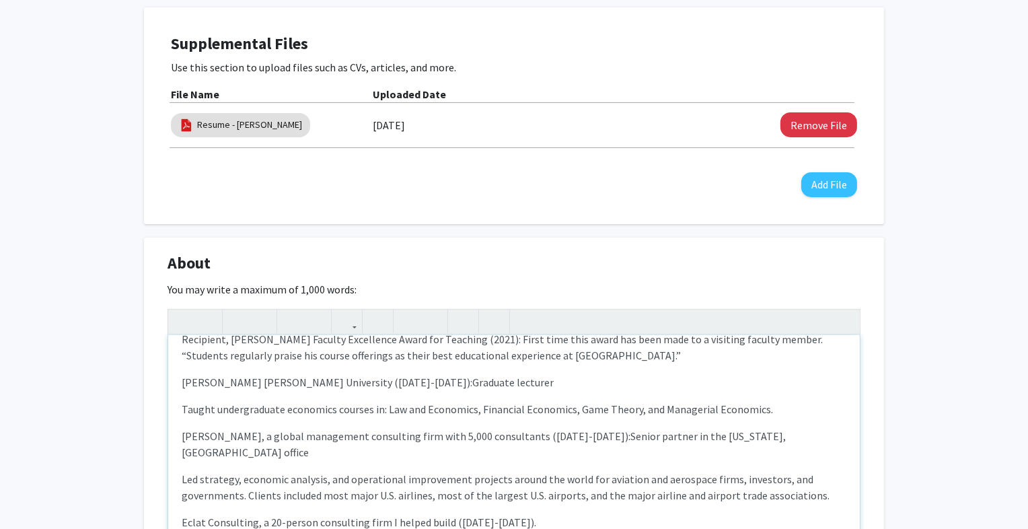
click at [182, 471] on p "Led strategy, economic analysis, and operational improvement projects around th…" at bounding box center [514, 487] width 665 height 32
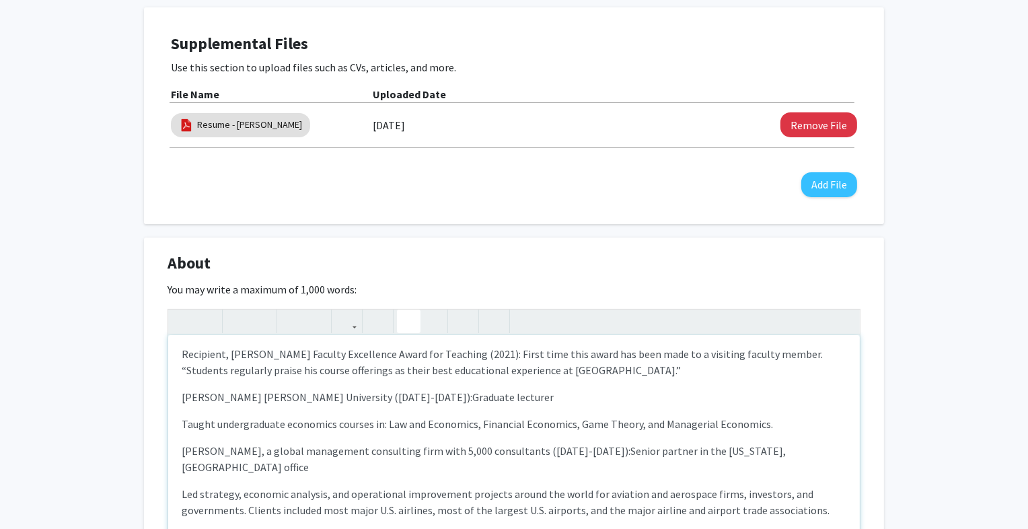
click at [403, 310] on use "button" at bounding box center [403, 310] width 0 height 0
click at [184, 426] on p "Taught undergraduate economics courses in: Law and Economics, Financial Economi…" at bounding box center [514, 424] width 665 height 16
click at [410, 322] on icon "button" at bounding box center [408, 321] width 11 height 22
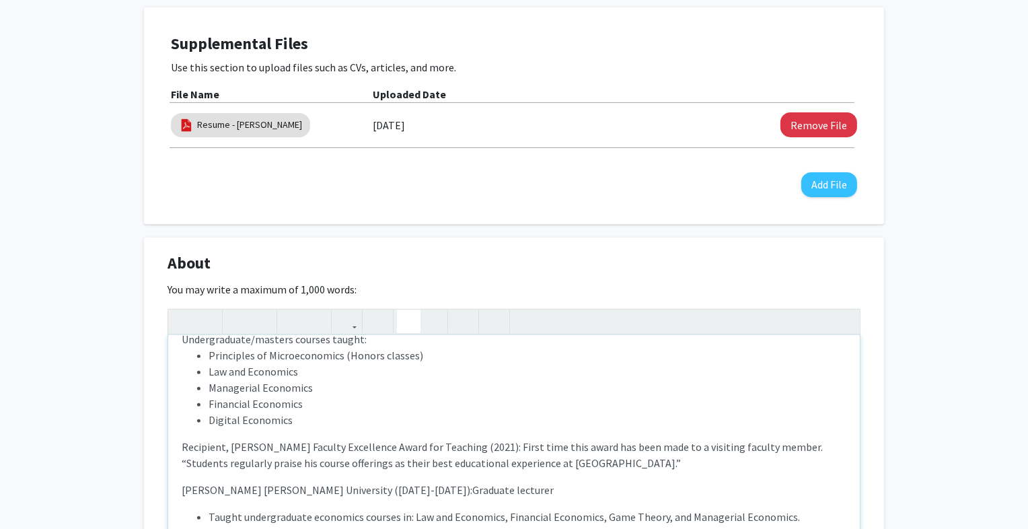
scroll to position [257, 0]
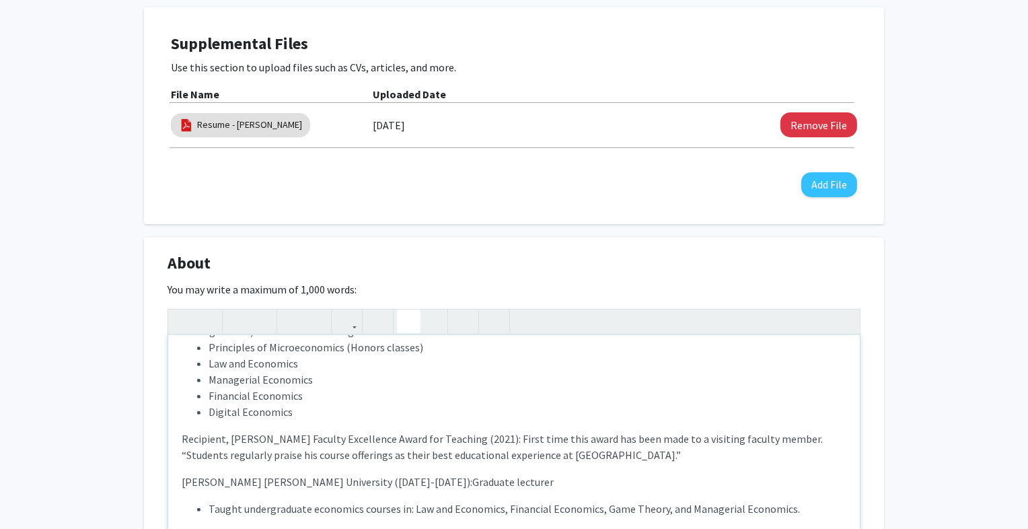
click at [181, 439] on div "[PERSON_NAME] ([PERSON_NAME]) [PERSON_NAME] teaches economics at the [GEOGRAPHI…" at bounding box center [514, 436] width 692 height 202
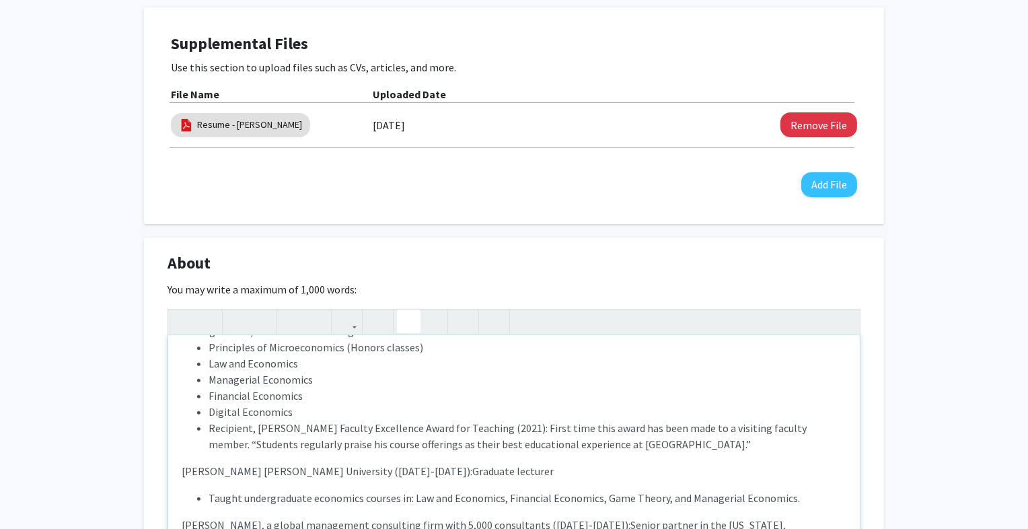
click at [412, 325] on icon "button" at bounding box center [408, 321] width 11 height 22
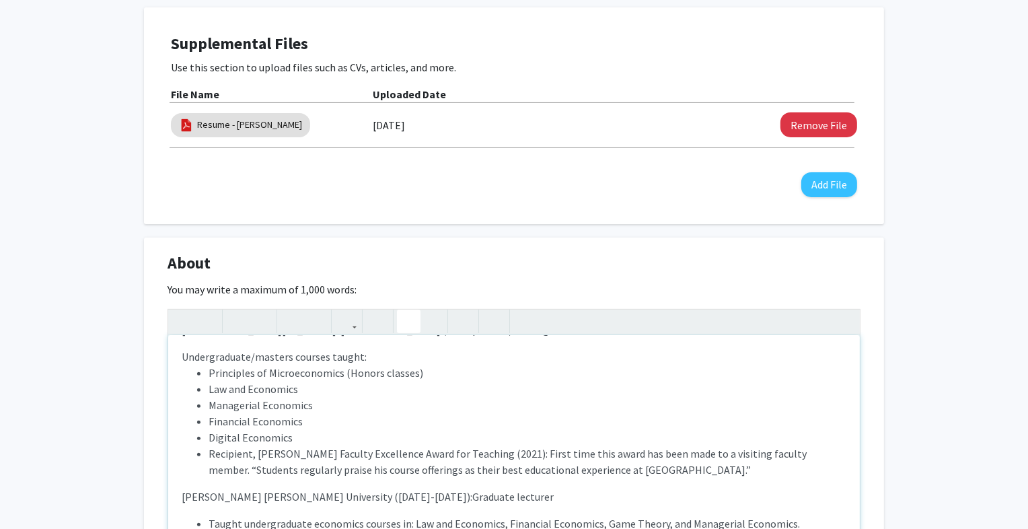
scroll to position [205, 0]
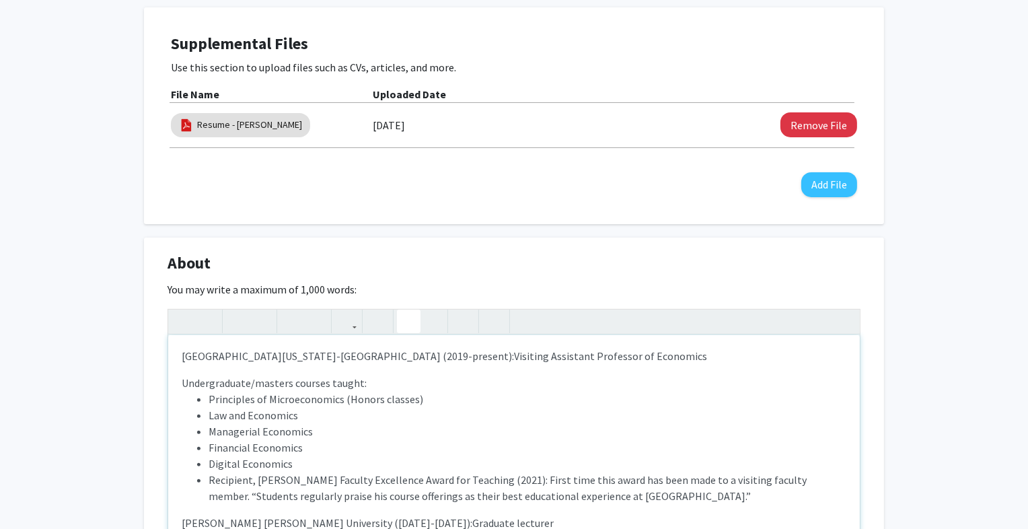
click at [403, 310] on use "button" at bounding box center [403, 310] width 0 height 0
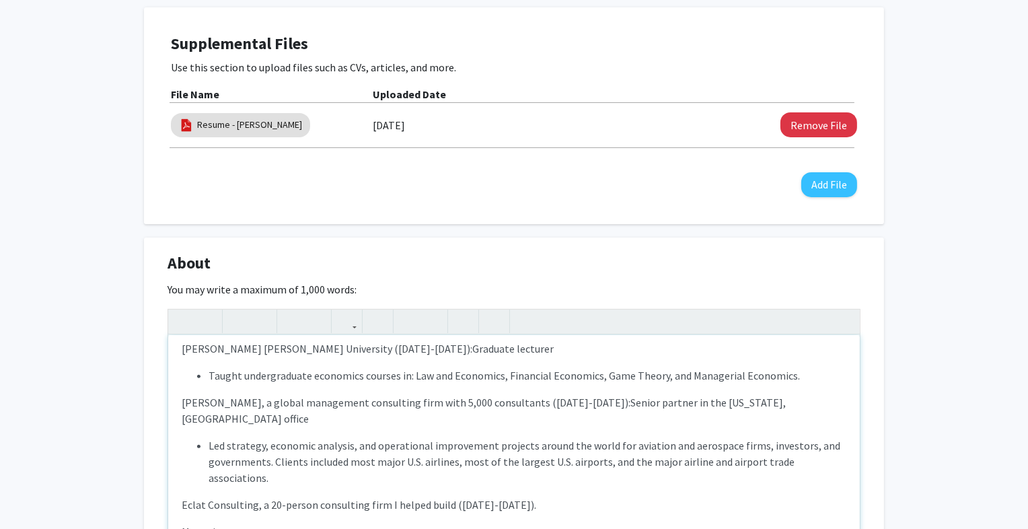
scroll to position [402, 0]
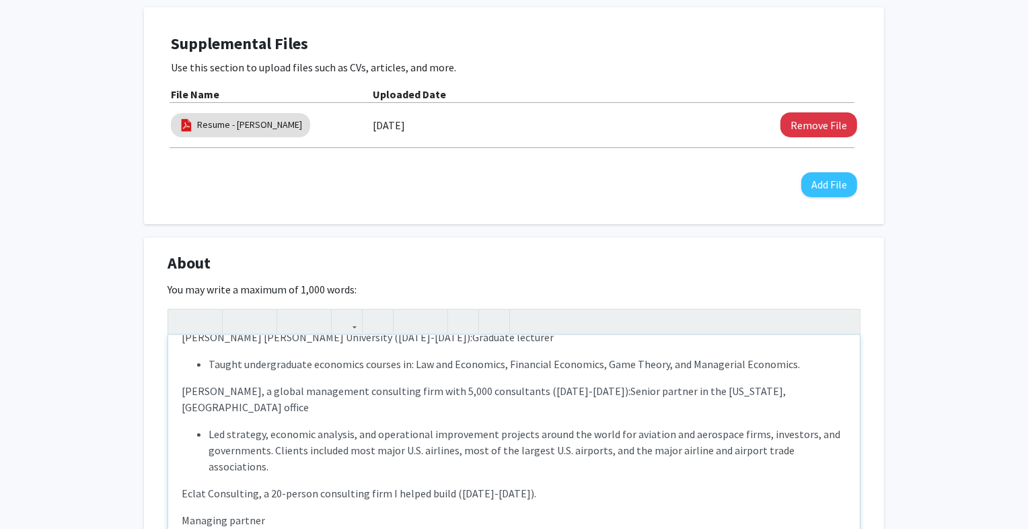
click at [503, 485] on p "Eclat Consulting, a 20-person consulting firm I helped build ([DATE]-[DATE])." at bounding box center [514, 493] width 665 height 16
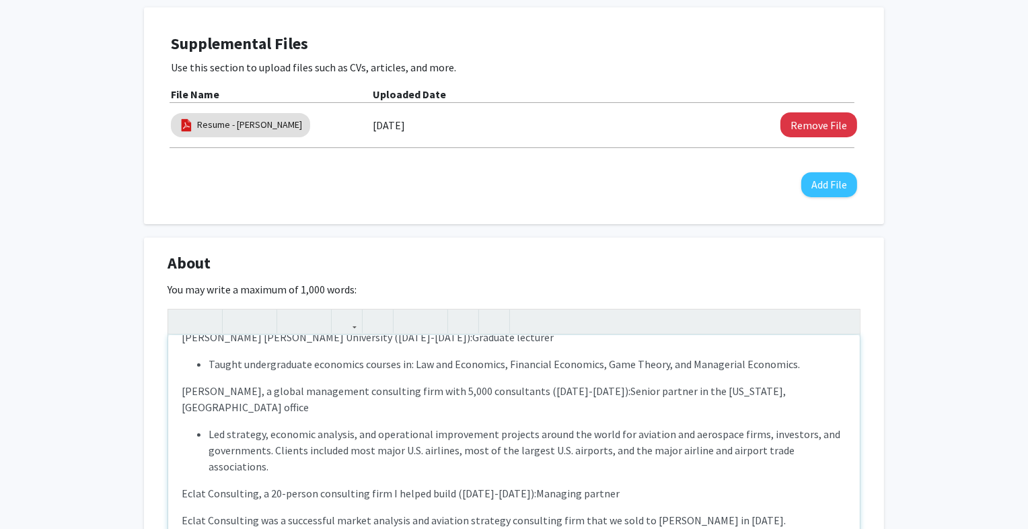
click at [182, 512] on p "Eclat Consulting was a successful market analysis and aviation strategy consult…" at bounding box center [514, 520] width 665 height 16
click at [410, 322] on icon "button" at bounding box center [408, 321] width 11 height 22
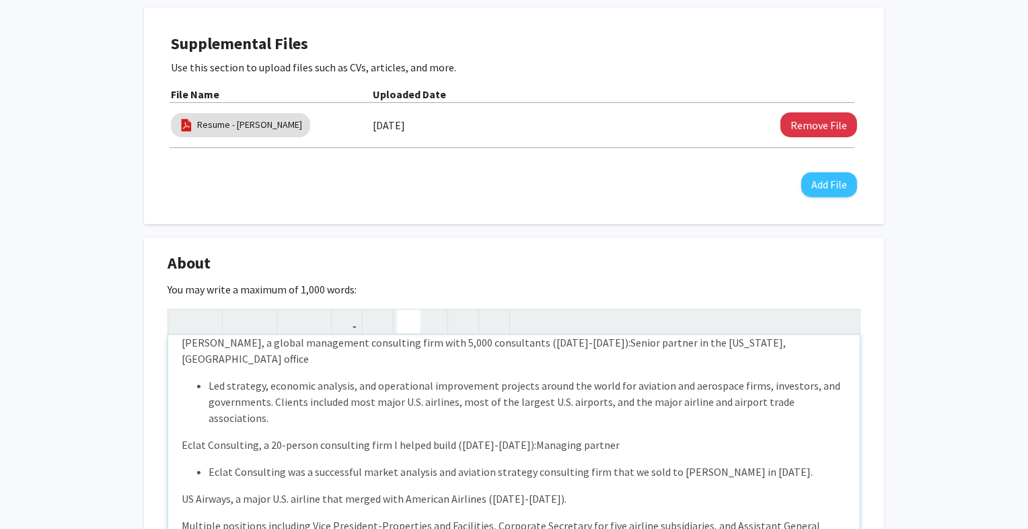
scroll to position [469, 0]
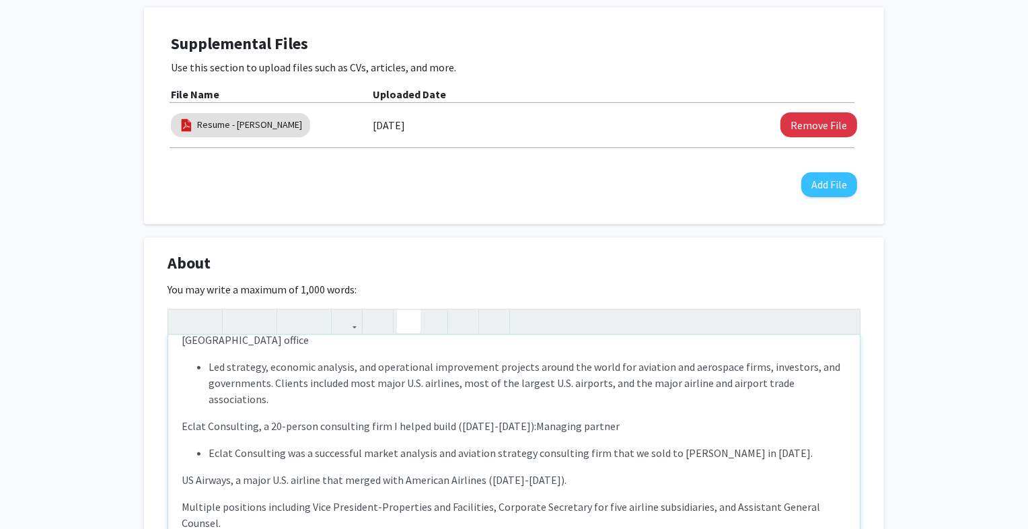
click at [538, 472] on p "US Airways, a major U.S. airline that merged with American Airlines ([DATE]-[DA…" at bounding box center [514, 480] width 665 height 16
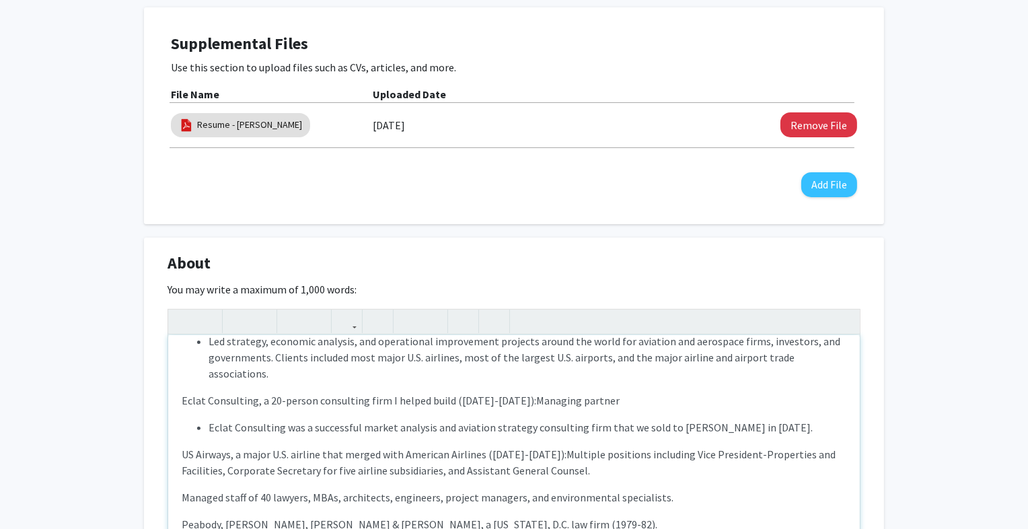
scroll to position [503, 0]
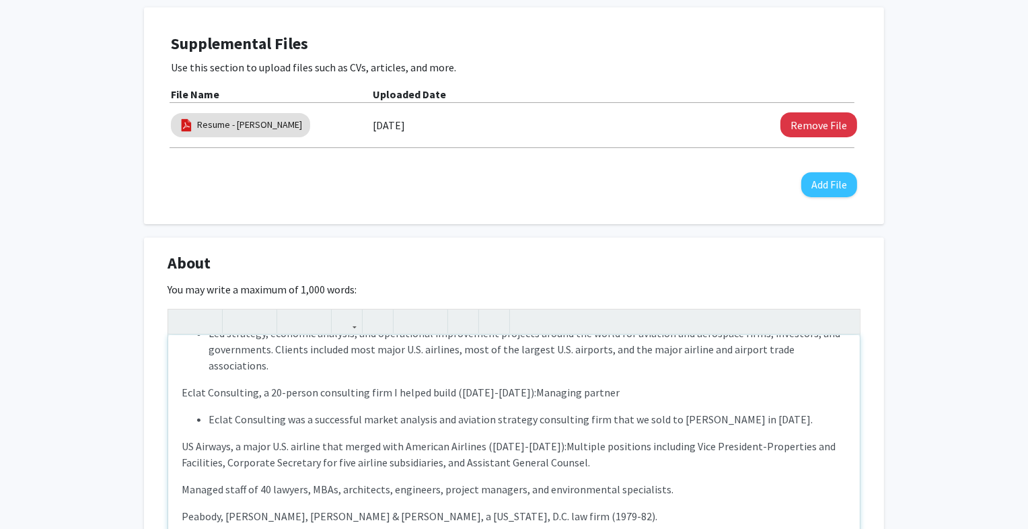
click at [183, 481] on p "Managed staff of 40 lawyers, MBAs, architects, engineers, project managers, and…" at bounding box center [514, 489] width 665 height 16
click at [413, 323] on icon "button" at bounding box center [408, 321] width 11 height 22
click at [511, 508] on p "Peabody, [PERSON_NAME], [PERSON_NAME] & [PERSON_NAME], a [US_STATE], D.C. law f…" at bounding box center [514, 516] width 665 height 16
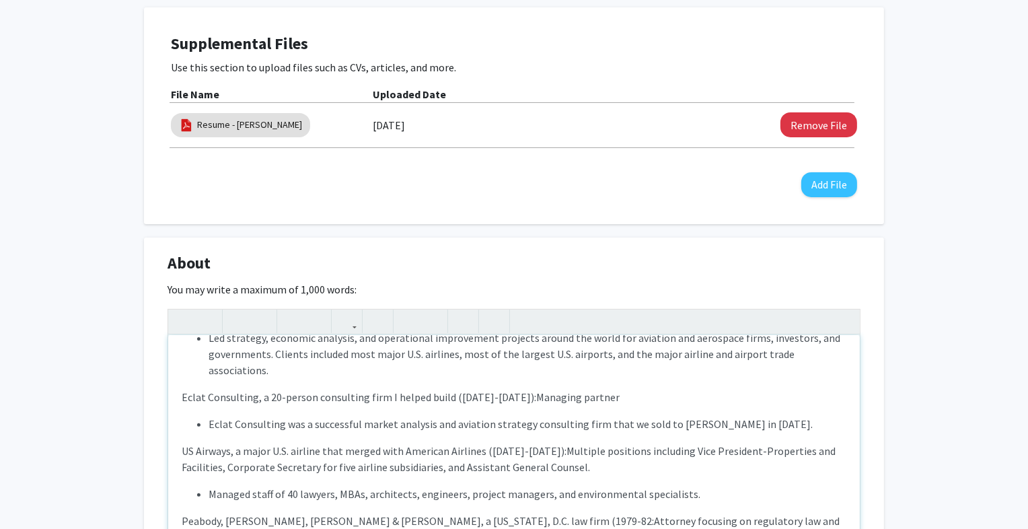
type textarea "<p>[PERSON_NAME] ([PERSON_NAME]) [PERSON_NAME] teaches economics at the [GEOGRA…"
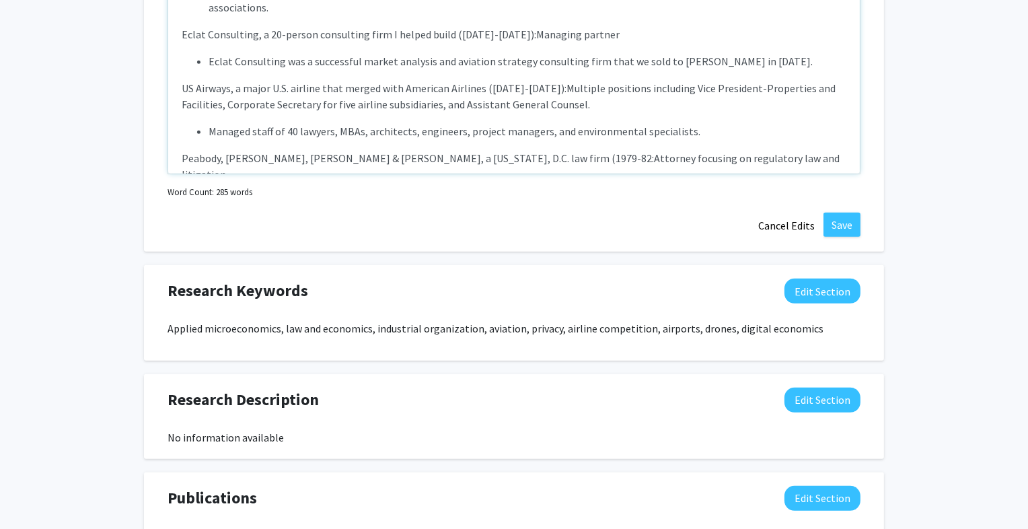
scroll to position [717, 0]
click at [847, 222] on button "Save" at bounding box center [842, 224] width 37 height 24
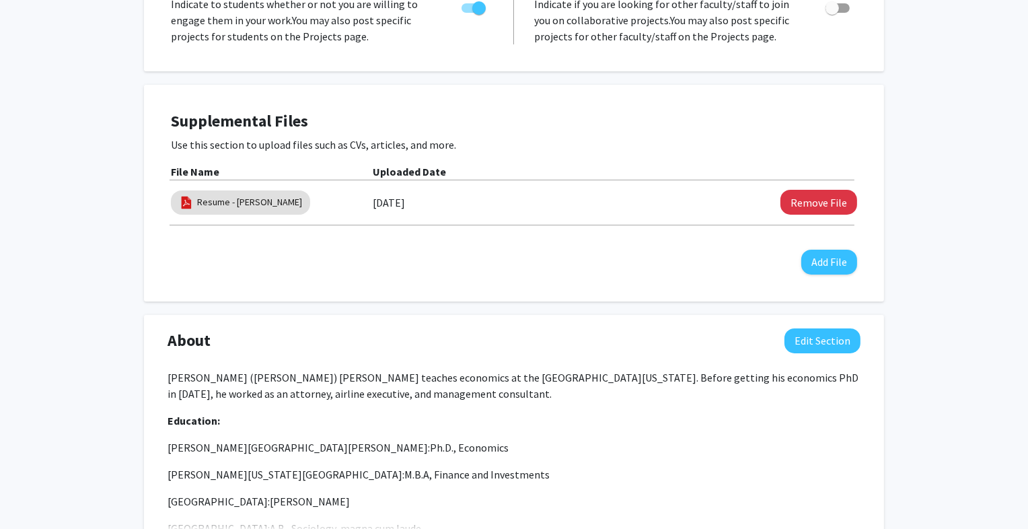
scroll to position [0, 0]
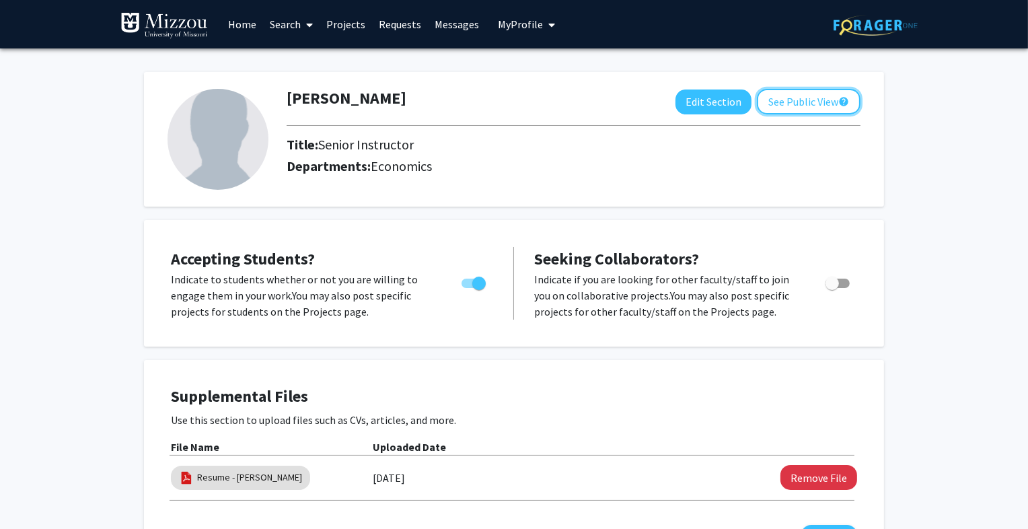
click at [779, 106] on button "See Public View help" at bounding box center [809, 102] width 104 height 26
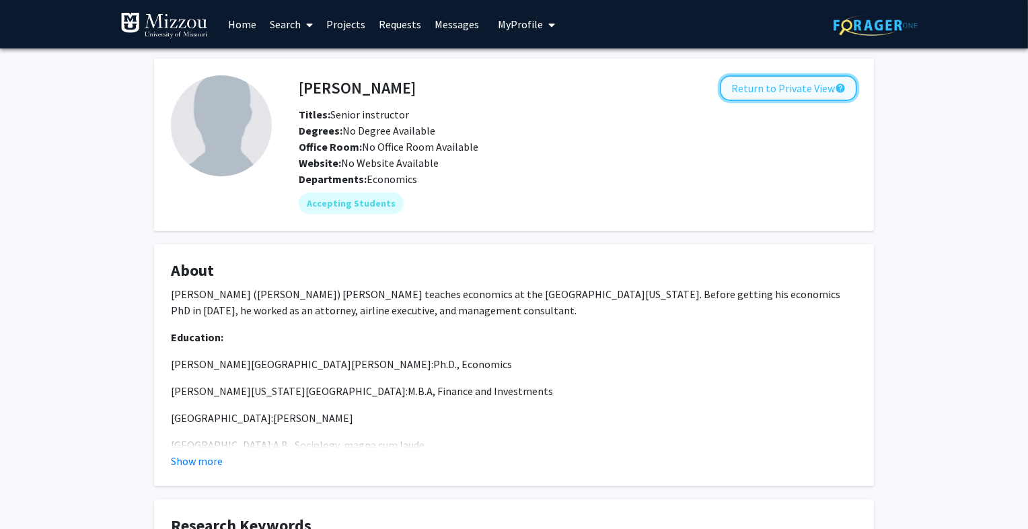
click at [797, 90] on button "Return to Private View help" at bounding box center [788, 88] width 137 height 26
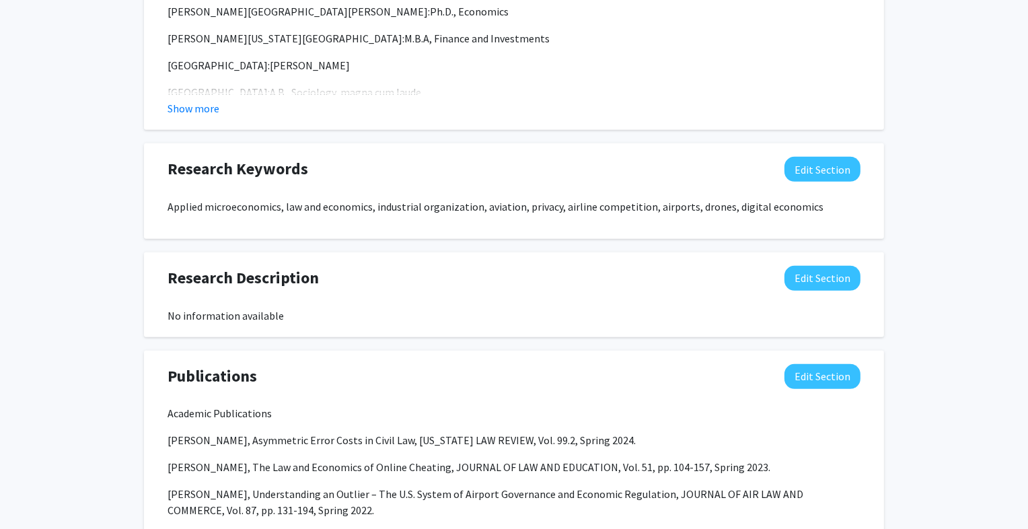
scroll to position [719, 0]
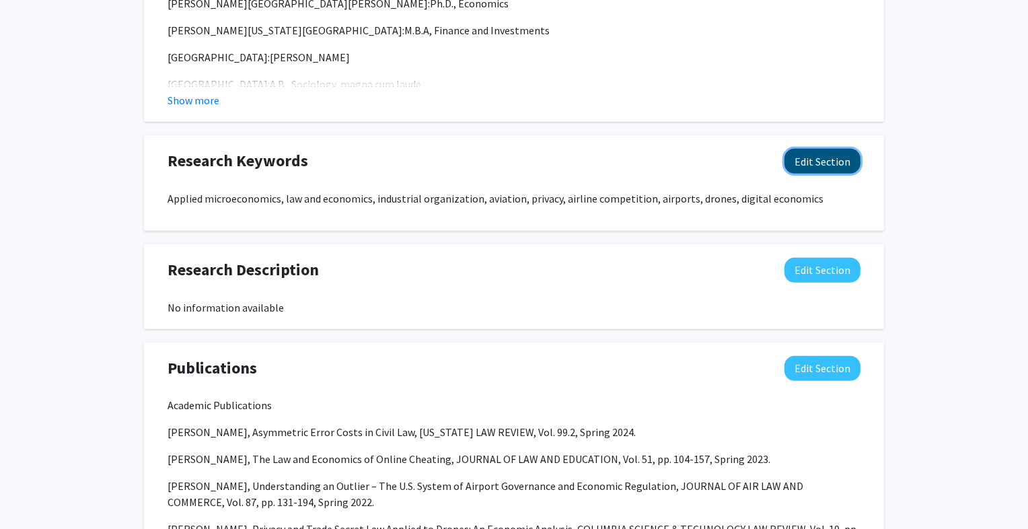
click at [811, 166] on button "Edit Section" at bounding box center [823, 161] width 76 height 25
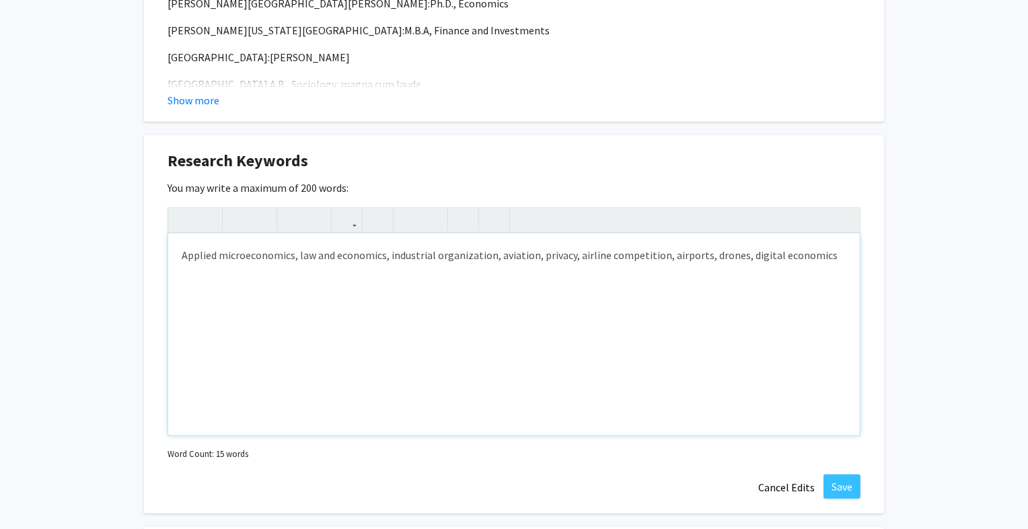
click at [388, 256] on p "Applied microeconomics, law and economics, industrial organization, aviation, p…" at bounding box center [514, 255] width 665 height 16
drag, startPoint x: 574, startPoint y: 259, endPoint x: 609, endPoint y: 256, distance: 35.1
click at [609, 256] on p "Applied microeconomics, law and economics, privacy, industrial organization, av…" at bounding box center [514, 263] width 665 height 32
type textarea "<p>Applied microeconomics, law and economics, privacy, industrial organization,…"
click at [839, 487] on button "Save" at bounding box center [842, 486] width 37 height 24
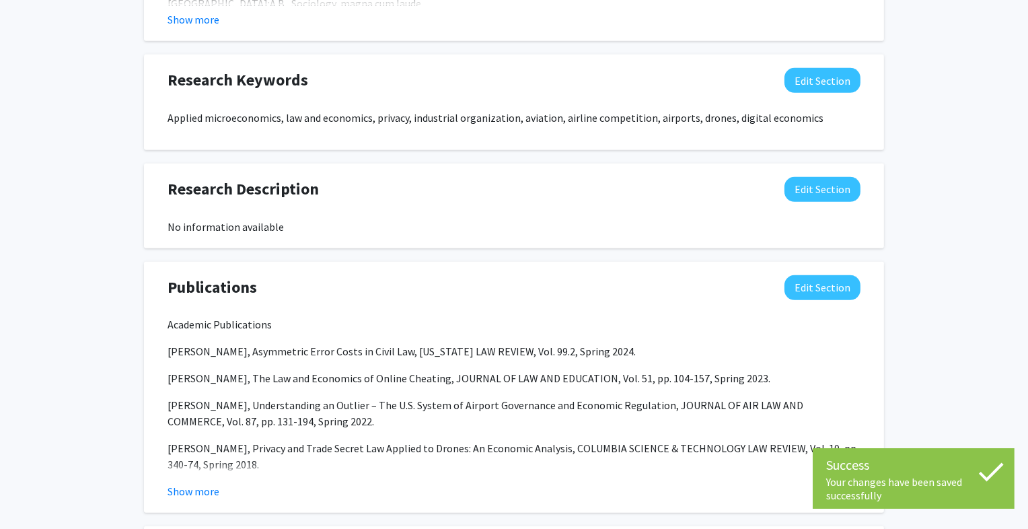
scroll to position [592, 0]
